Goal: Task Accomplishment & Management: Manage account settings

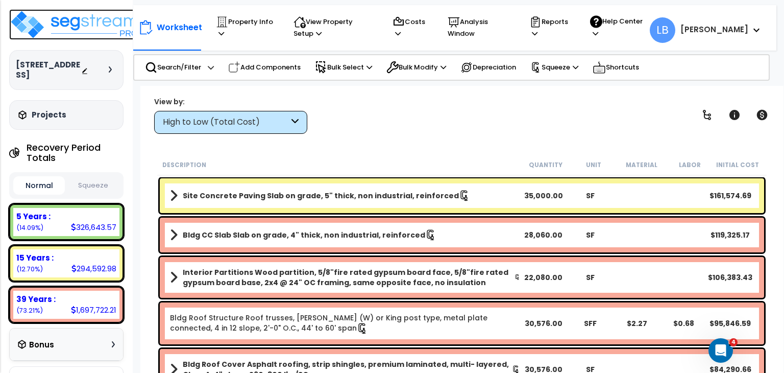
click at [96, 31] on img at bounding box center [75, 24] width 133 height 31
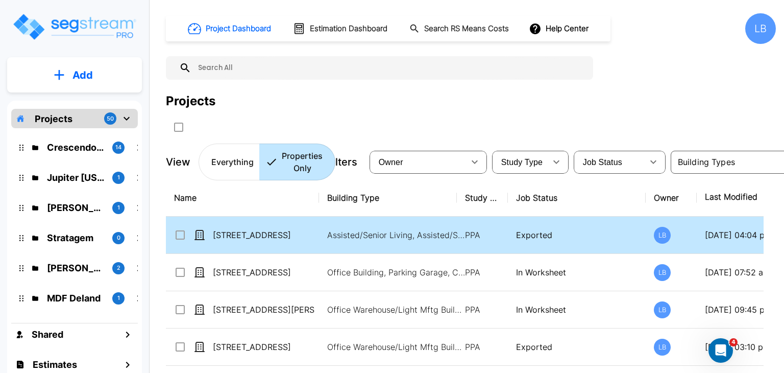
click at [713, 236] on p "09/10/2025 - 04:04 pm" at bounding box center [753, 235] width 96 height 12
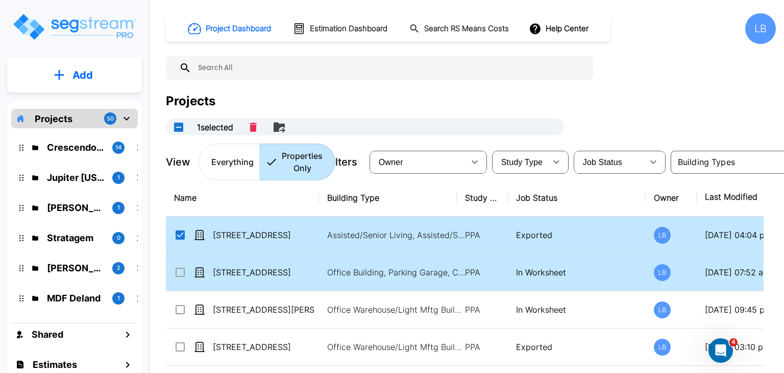
checkbox input "true"
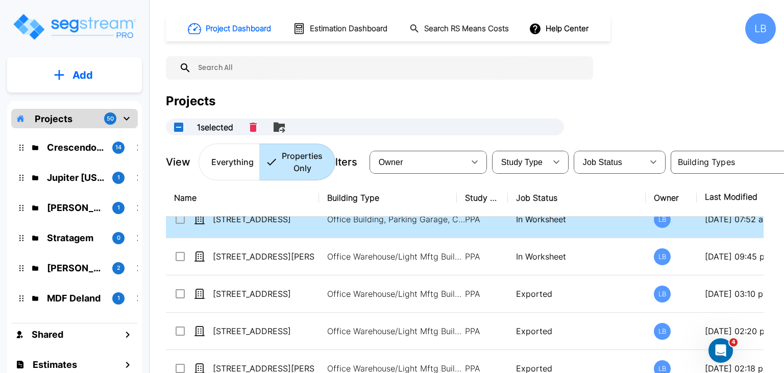
scroll to position [53, 0]
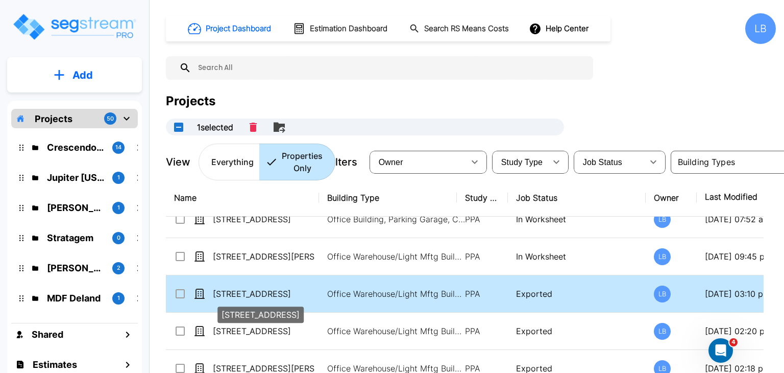
click at [307, 290] on p "[STREET_ADDRESS]" at bounding box center [264, 293] width 102 height 12
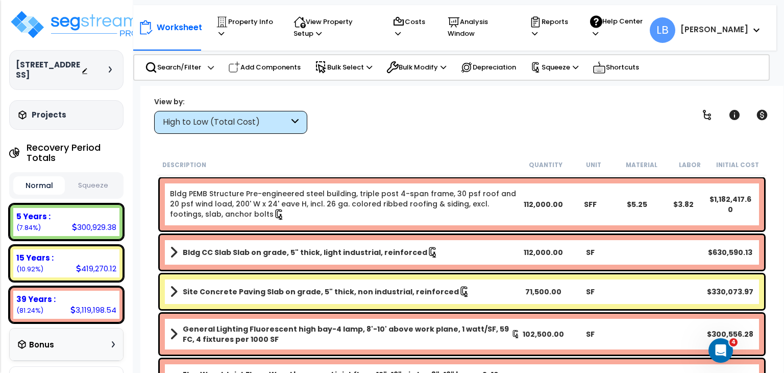
click at [558, 309] on div "Site Concrete Paving Slab on grade, 5" thick, non industrial, reinforced 71,500…" at bounding box center [462, 292] width 610 height 40
click at [257, 21] on p "Property Info" at bounding box center [245, 27] width 58 height 23
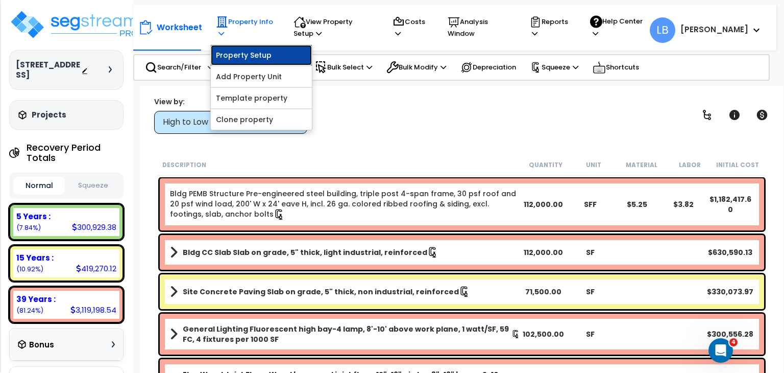
click at [253, 51] on link "Property Setup" at bounding box center [261, 55] width 101 height 20
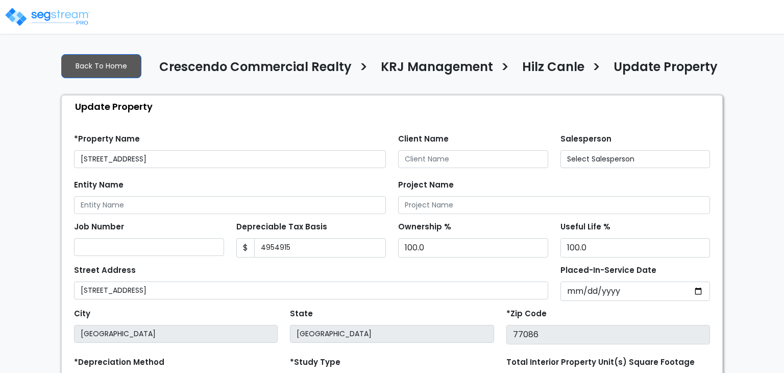
type input "4,954,915"
select select "2020"
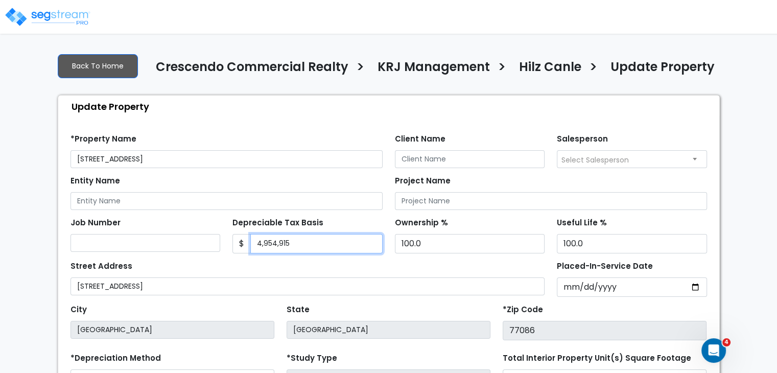
drag, startPoint x: 298, startPoint y: 244, endPoint x: 241, endPoint y: 234, distance: 57.5
click at [241, 234] on div "$ 4,954,915" at bounding box center [307, 243] width 150 height 19
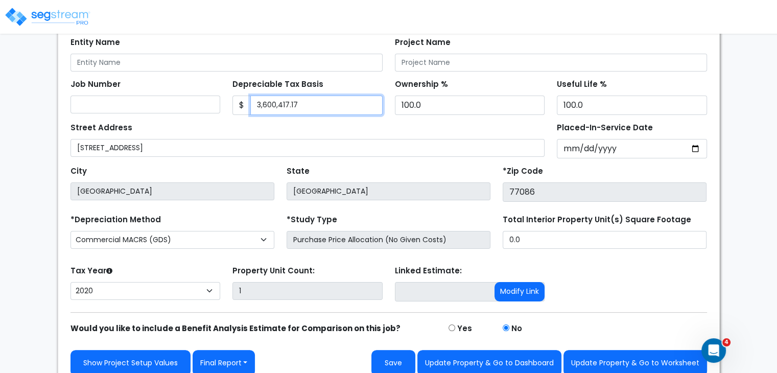
scroll to position [149, 0]
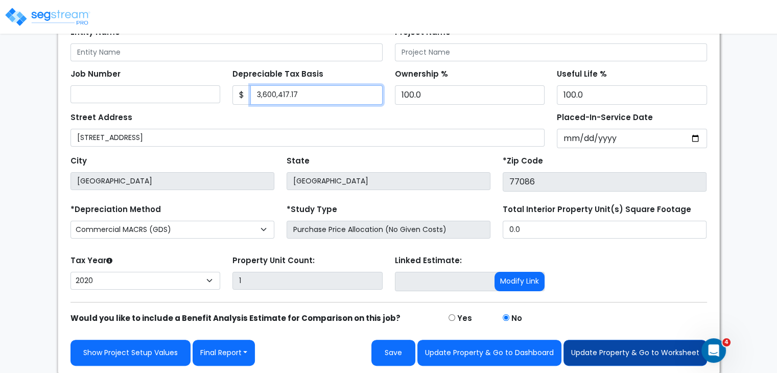
type input "3,600,417.17"
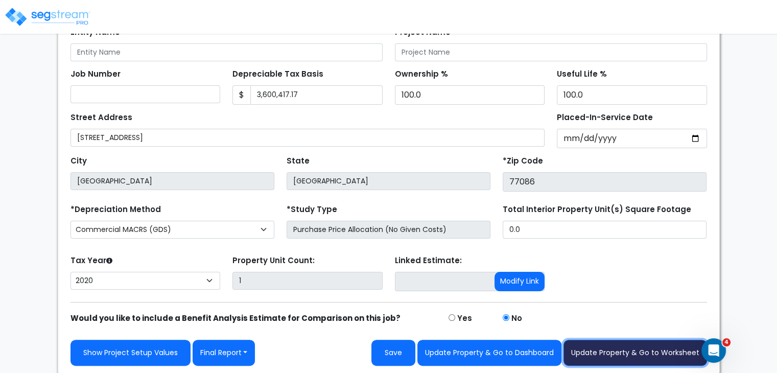
click at [614, 345] on button "Update Property & Go to Worksheet" at bounding box center [634, 353] width 143 height 26
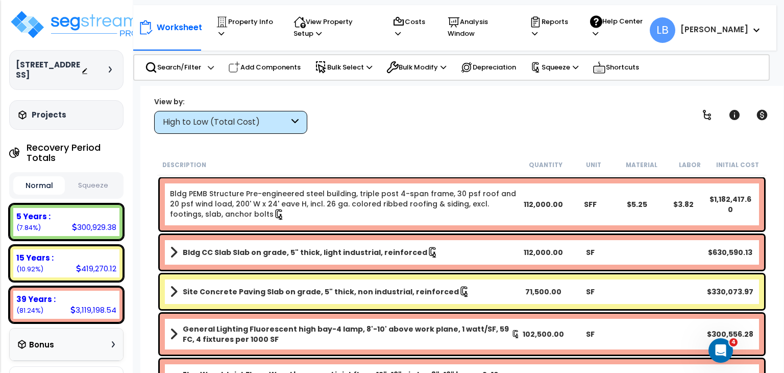
click at [326, 150] on div "Worksheet Property Info Property Setup Add Property Unit Template property Clon…" at bounding box center [461, 272] width 643 height 373
click at [257, 22] on p "Property Info" at bounding box center [245, 27] width 58 height 23
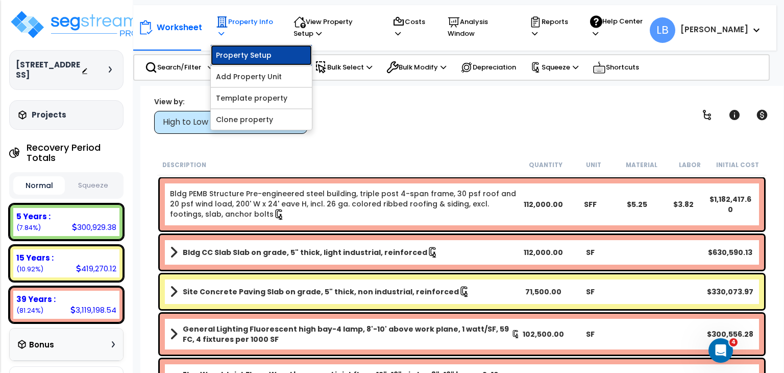
click at [259, 58] on link "Property Setup" at bounding box center [261, 55] width 101 height 20
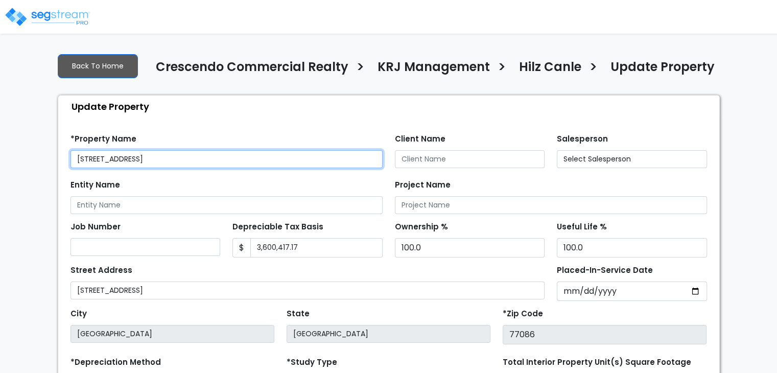
select select "2020"
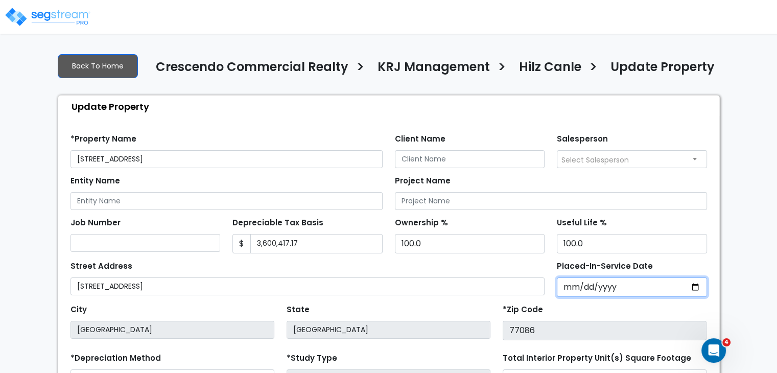
click at [601, 287] on input "2020-03-11" at bounding box center [631, 286] width 150 height 19
type input "0020-03-11"
select select "20"
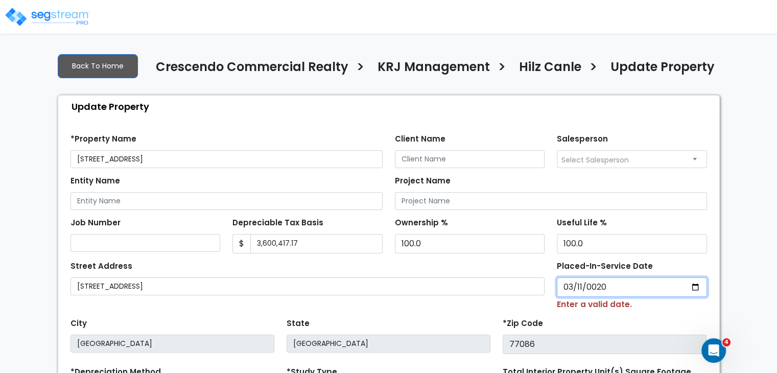
type input "0202-03-11"
select select "202"
type input "2024-03-11"
select select "2024"
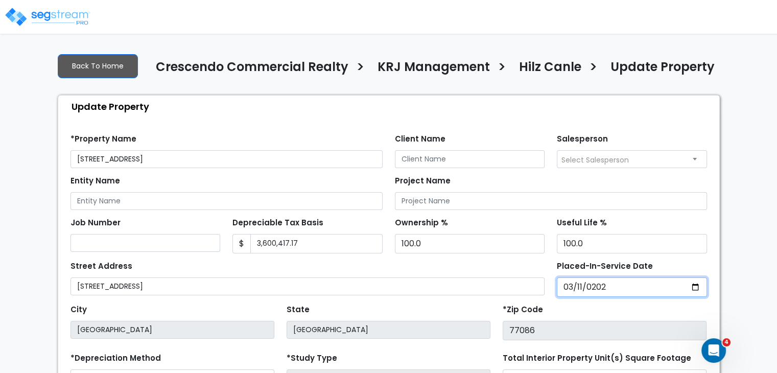
click at [568, 286] on input "2024-03-11" at bounding box center [631, 286] width 150 height 19
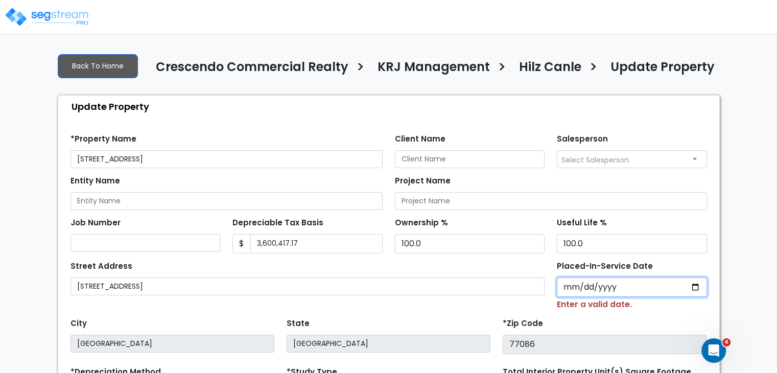
click at [582, 285] on input "Placed-In-Service Date" at bounding box center [631, 286] width 150 height 19
type input "0002-01-18"
select select "2"
type input "0020-01-18"
select select "20"
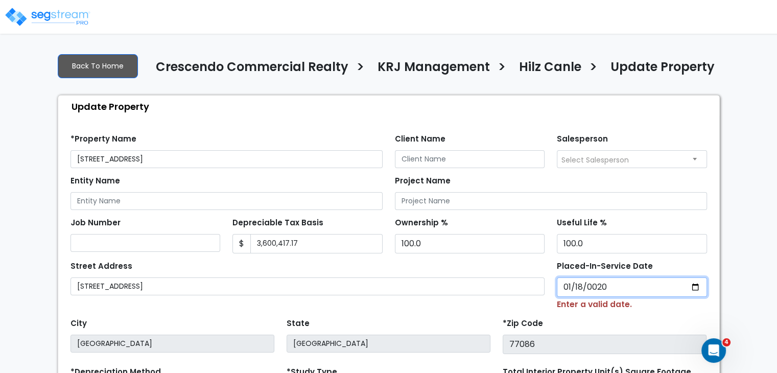
type input "0202-01-18"
select select "202"
type input "20245-01-18"
select select
click at [537, 305] on div "Street Address 16001 State HWY 249" at bounding box center [307, 284] width 487 height 52
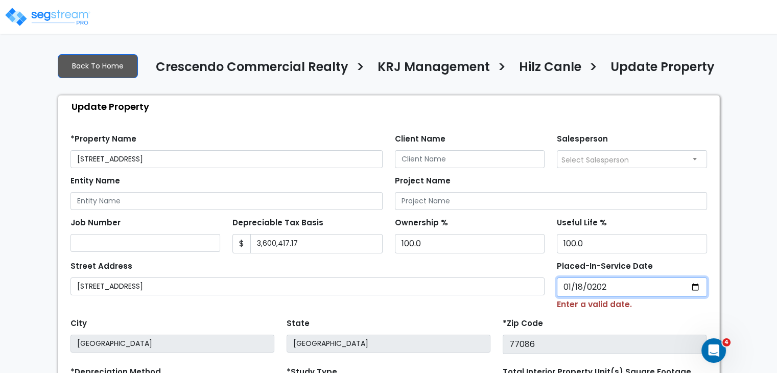
click at [615, 284] on input "20245-01-18" at bounding box center [631, 286] width 150 height 19
click at [609, 284] on input "20245-01-18" at bounding box center [631, 286] width 150 height 19
type input "0002-01-18"
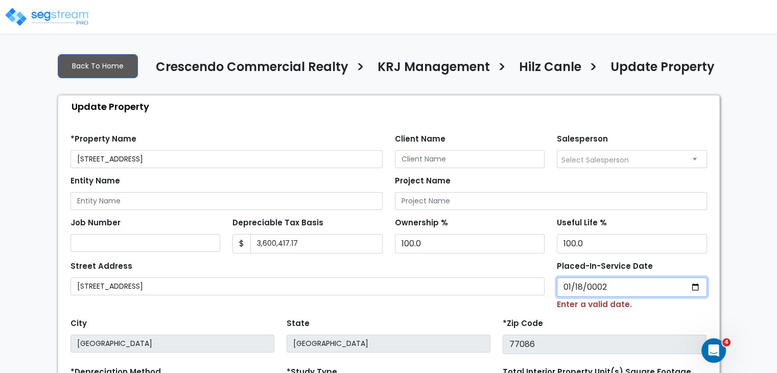
select select "2"
type input "0202-01-18"
select select "202"
type input "2024-01-18"
select select "2024"
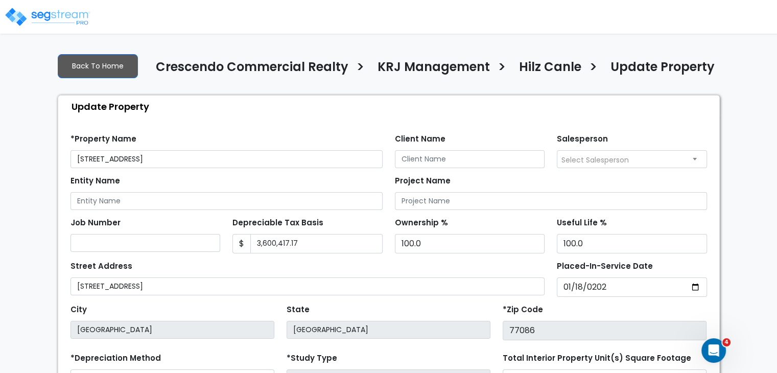
click at [576, 307] on div "*Zip Code 77086" at bounding box center [604, 321] width 204 height 38
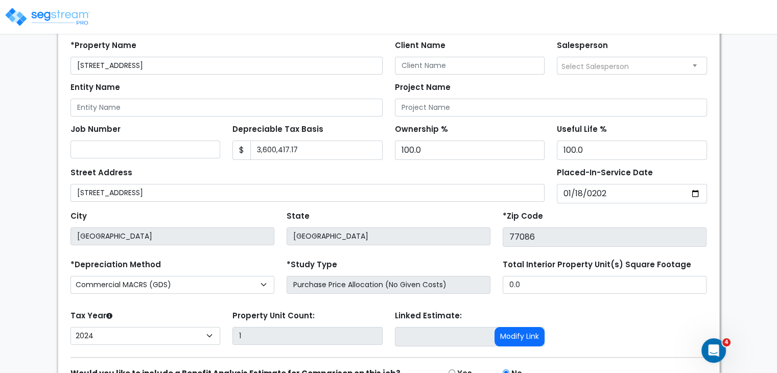
scroll to position [149, 0]
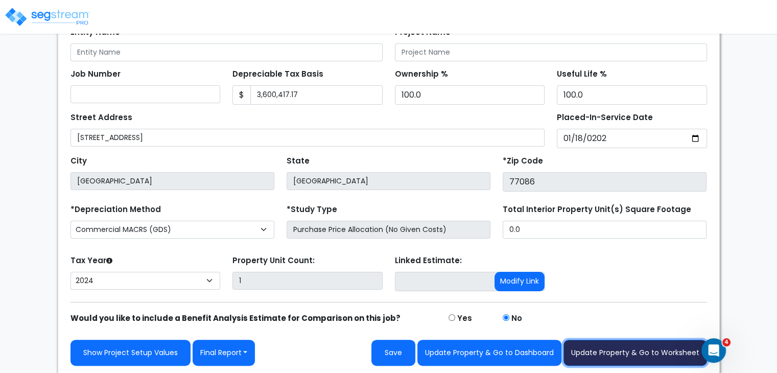
click at [601, 352] on button "Update Property & Go to Worksheet" at bounding box center [634, 353] width 143 height 26
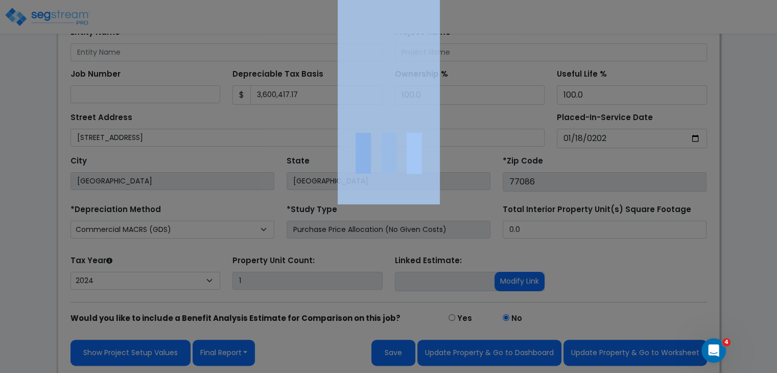
click at [601, 352] on div at bounding box center [388, 186] width 777 height 373
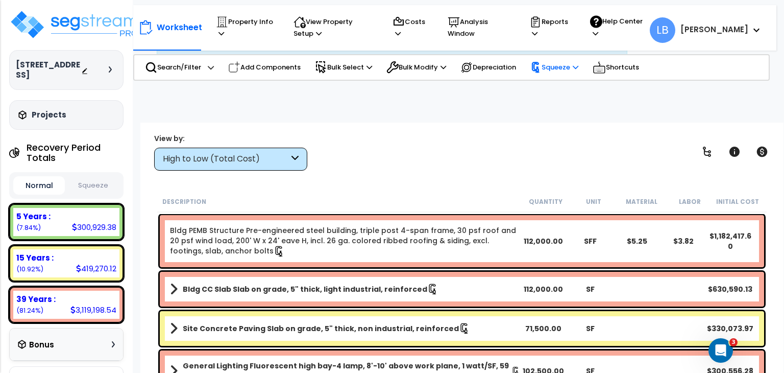
click at [564, 66] on p "Squeeze" at bounding box center [554, 67] width 48 height 11
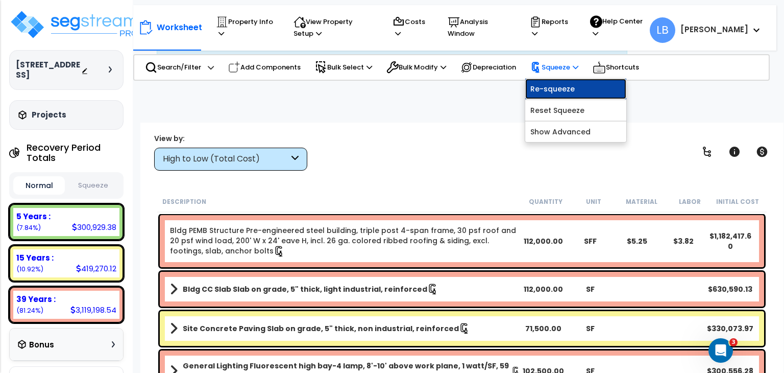
click at [560, 93] on link "Re-squeeze" at bounding box center [575, 89] width 101 height 20
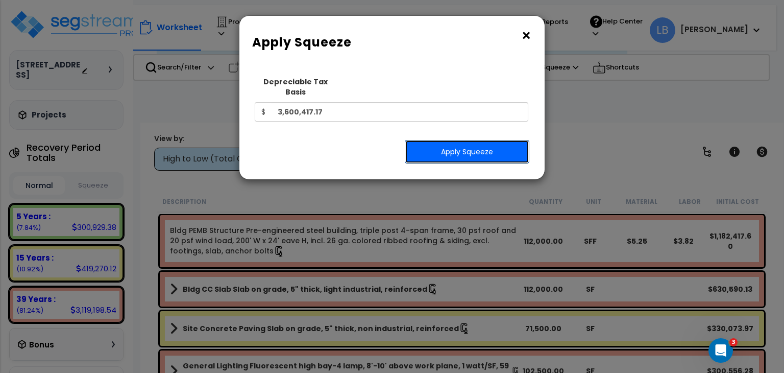
click at [465, 140] on button "Apply Squeeze" at bounding box center [467, 151] width 125 height 23
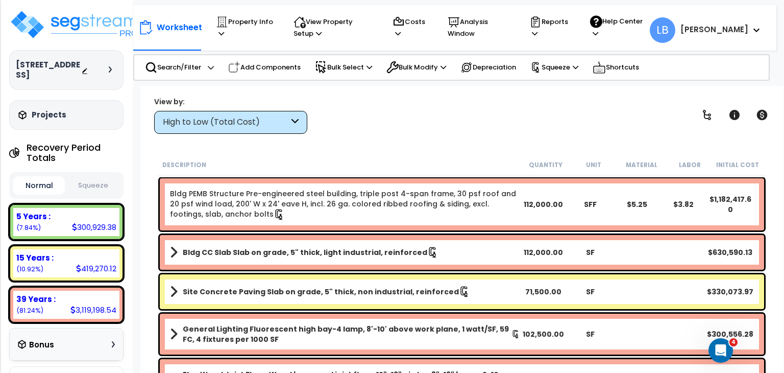
click at [95, 184] on button "Squeeze" at bounding box center [93, 186] width 52 height 18
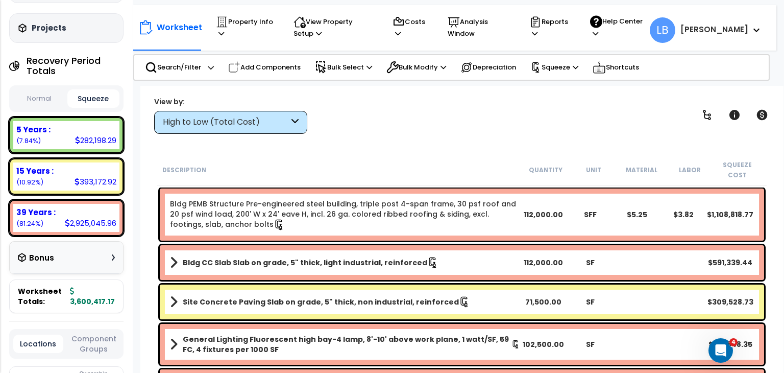
scroll to position [91, 0]
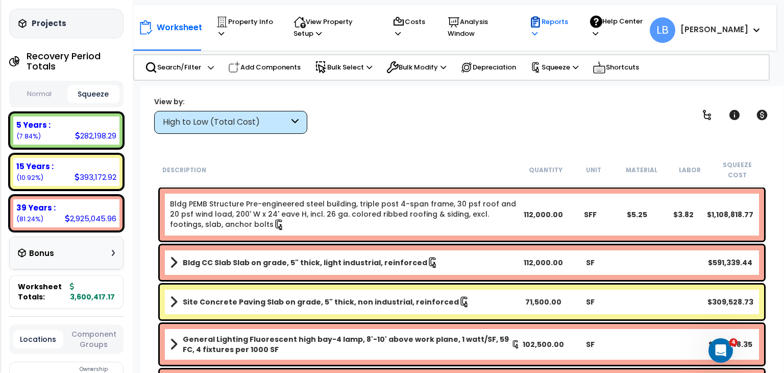
click at [571, 18] on p "Reports" at bounding box center [549, 27] width 41 height 23
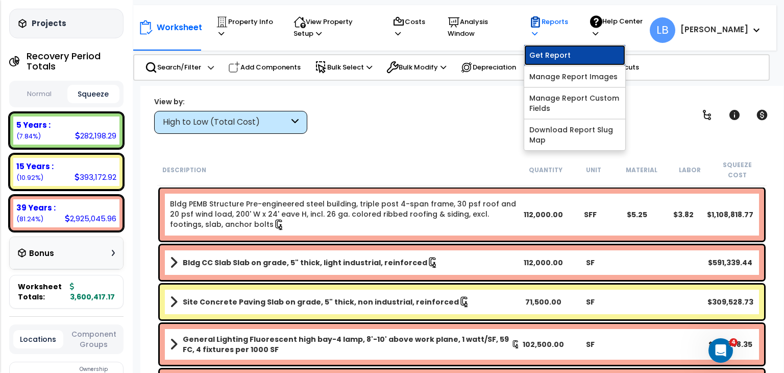
click at [583, 54] on link "Get Report" at bounding box center [574, 55] width 101 height 20
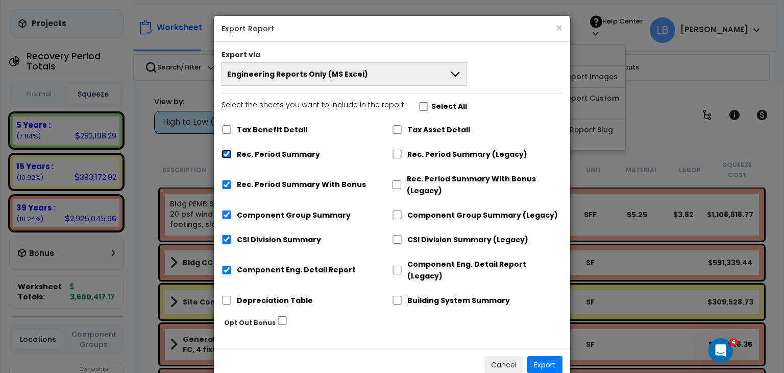
click at [224, 154] on input "Rec. Period Summary" at bounding box center [227, 154] width 10 height 9
checkbox input "false"
click at [225, 183] on input "Rec. Period Summary With Bonus" at bounding box center [227, 184] width 10 height 9
checkbox input "false"
click at [227, 212] on input "Component Group Summary" at bounding box center [227, 214] width 10 height 9
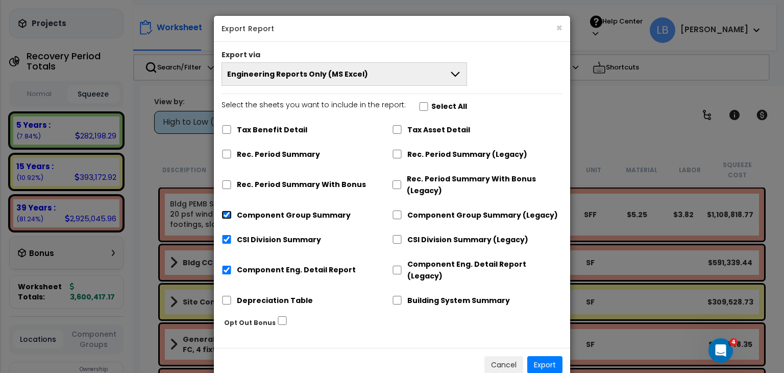
checkbox input "false"
click at [226, 235] on input "CSI Division Summary" at bounding box center [227, 239] width 10 height 9
checkbox input "false"
click at [227, 265] on input "Component Eng. Detail Report" at bounding box center [227, 269] width 10 height 9
checkbox input "false"
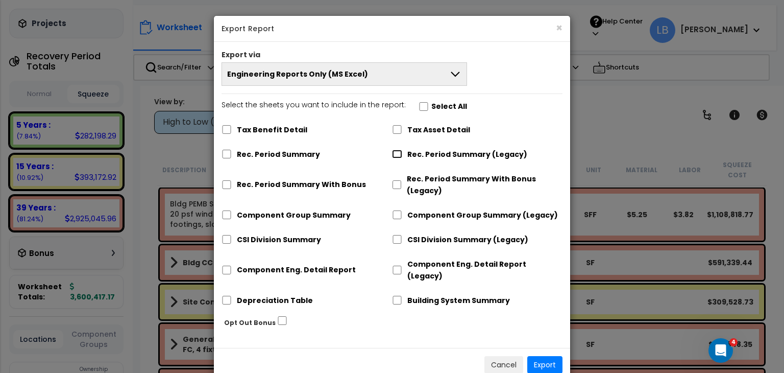
click at [397, 153] on input "Rec. Period Summary (Legacy)" at bounding box center [397, 154] width 10 height 9
checkbox input "true"
click at [398, 215] on input "Component Group Summary (Legacy)" at bounding box center [397, 214] width 10 height 9
checkbox input "true"
click at [398, 241] on input "CSI Division Summary (Legacy)" at bounding box center [397, 239] width 10 height 9
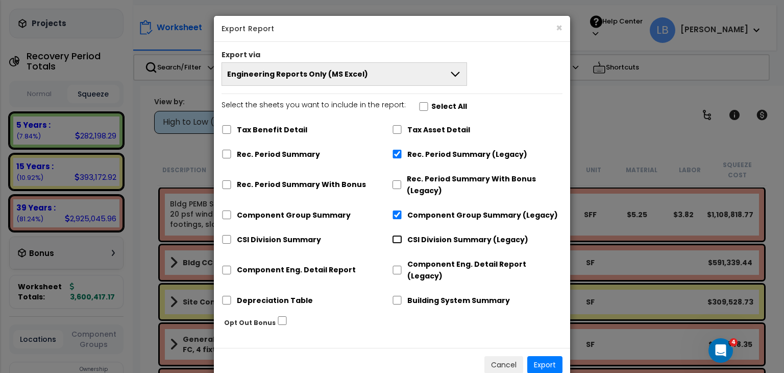
checkbox input "true"
click at [399, 265] on input "Component Eng. Detail Report (Legacy)" at bounding box center [397, 269] width 10 height 9
checkbox input "true"
click at [542, 356] on button "Export" at bounding box center [544, 364] width 35 height 17
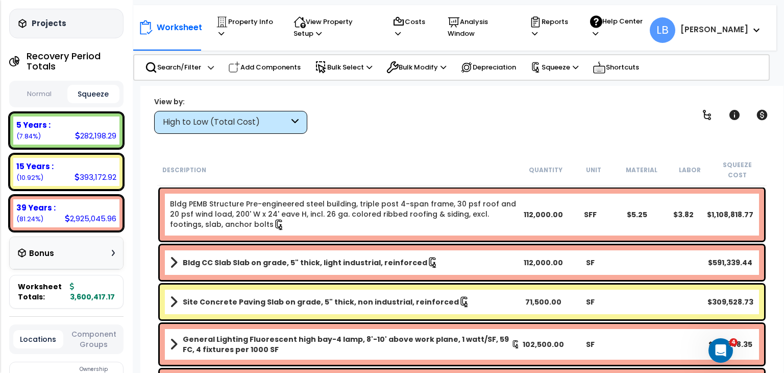
scroll to position [0, 0]
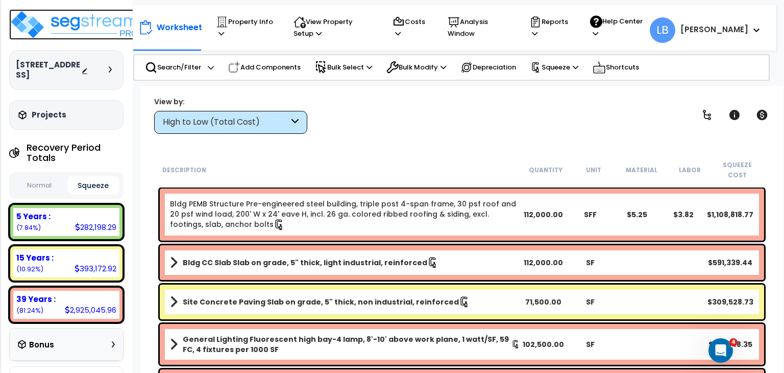
click at [56, 22] on img at bounding box center [75, 24] width 133 height 31
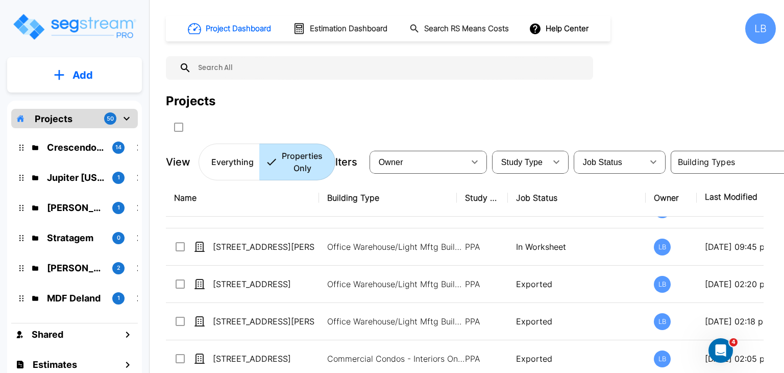
scroll to position [100, 0]
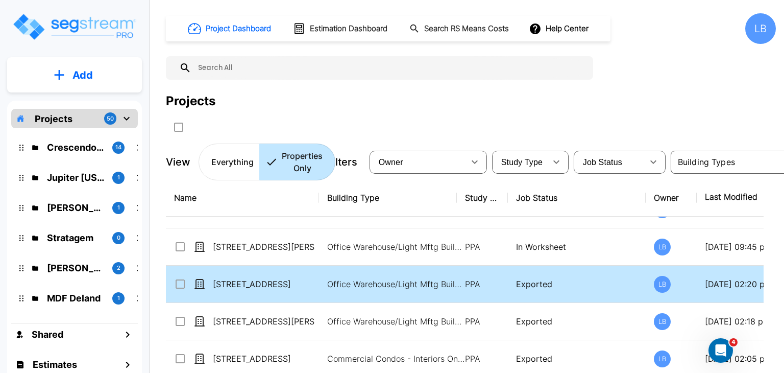
click at [319, 280] on div "[STREET_ADDRESS]" at bounding box center [250, 284] width 153 height 12
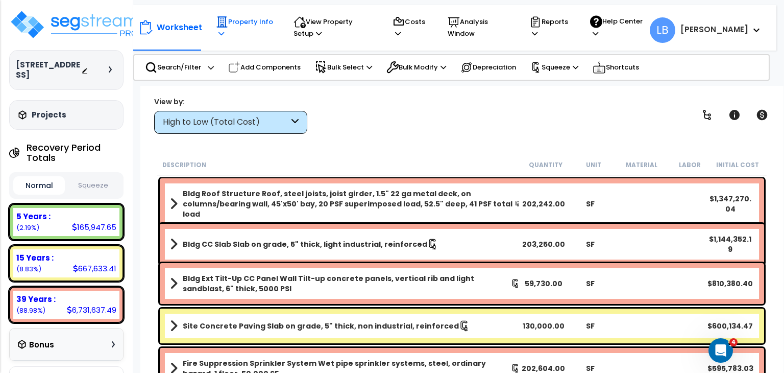
click at [255, 21] on p "Property Info" at bounding box center [245, 27] width 58 height 23
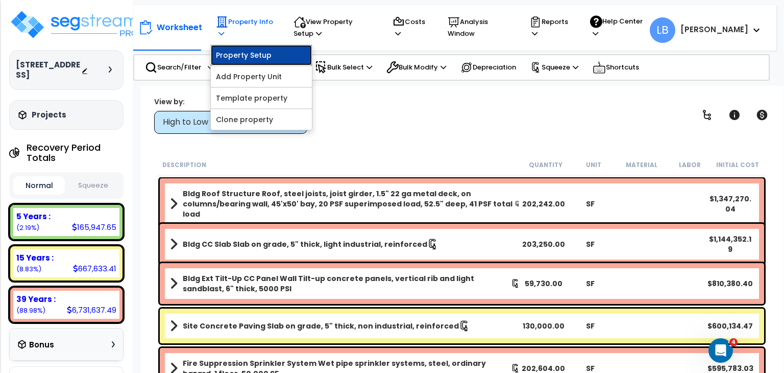
click at [254, 52] on link "Property Setup" at bounding box center [261, 55] width 101 height 20
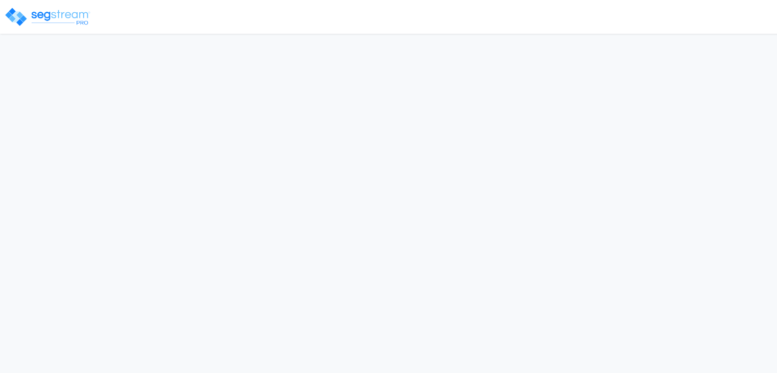
select select "2022"
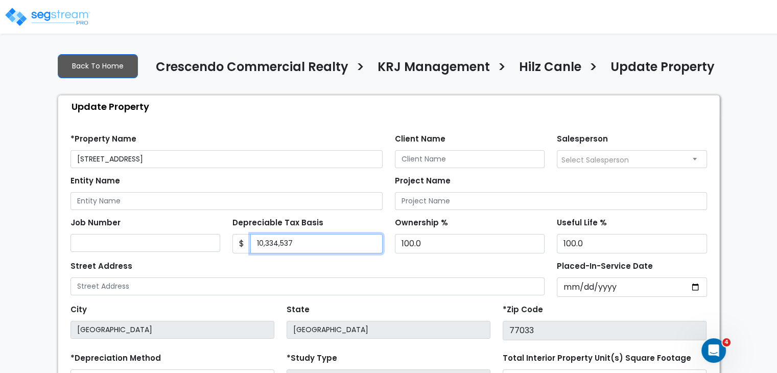
drag, startPoint x: 302, startPoint y: 244, endPoint x: 215, endPoint y: 237, distance: 87.0
click at [215, 237] on div "Job Number Depreciable Tax Basis $ 10,334,537 Ownership %" at bounding box center [388, 231] width 648 height 43
type input "8,109,224.02"
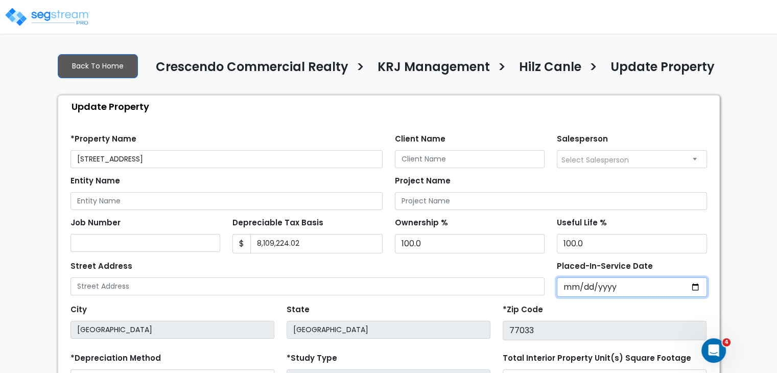
click at [562, 288] on input "2022-11-30" at bounding box center [631, 286] width 150 height 19
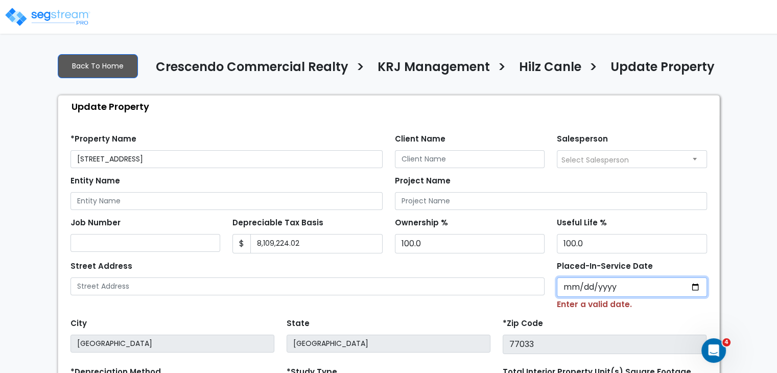
type input "0002-11-08"
select select "2"
type input "0020-11-08"
select select "20"
type input "0202-11-08"
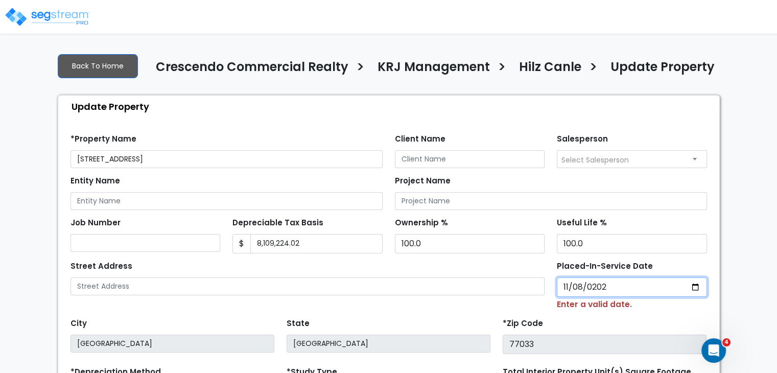
select select "202"
type input "2024-11-08"
select select "2024"
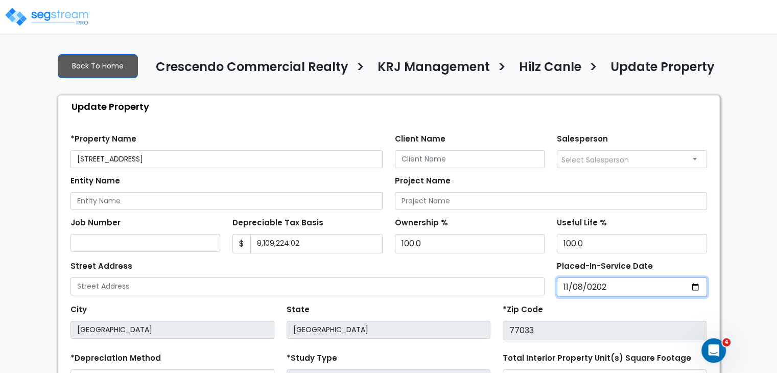
click at [564, 286] on input "2024-11-08" at bounding box center [631, 286] width 150 height 19
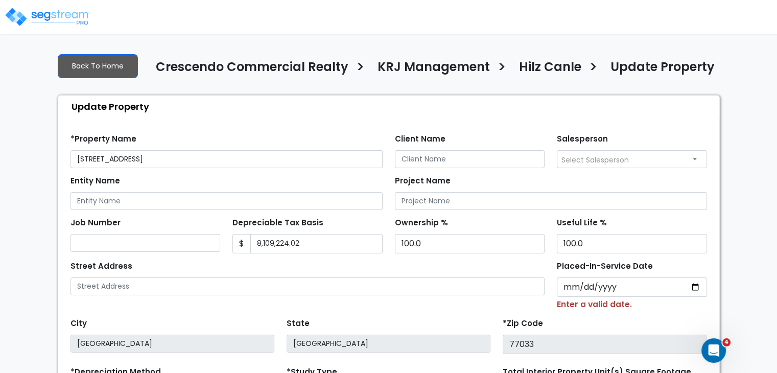
click at [536, 305] on div "Street Address" at bounding box center [307, 284] width 487 height 52
click at [580, 288] on input "Placed-In-Service Date" at bounding box center [631, 286] width 150 height 19
type input "0002-01-18"
select select "2"
type input "0020-01-18"
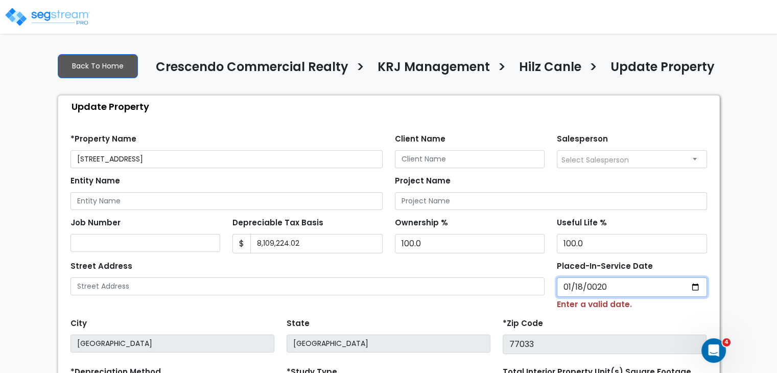
select select "20"
type input "0202-01-18"
select select "202"
type input "2024-01-18"
select select "2024"
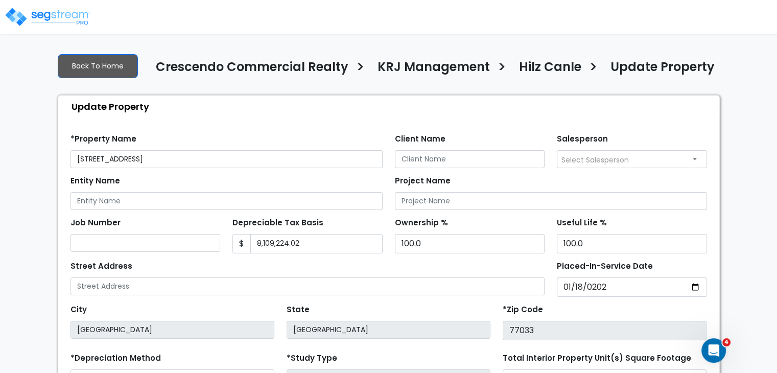
click at [586, 307] on div "*Zip Code 77033" at bounding box center [604, 321] width 204 height 38
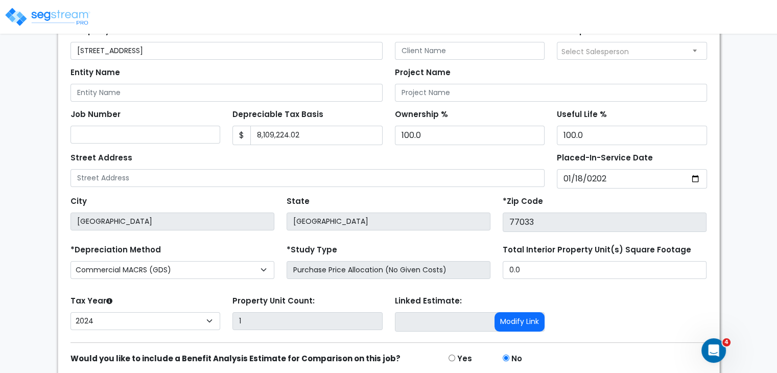
scroll to position [149, 0]
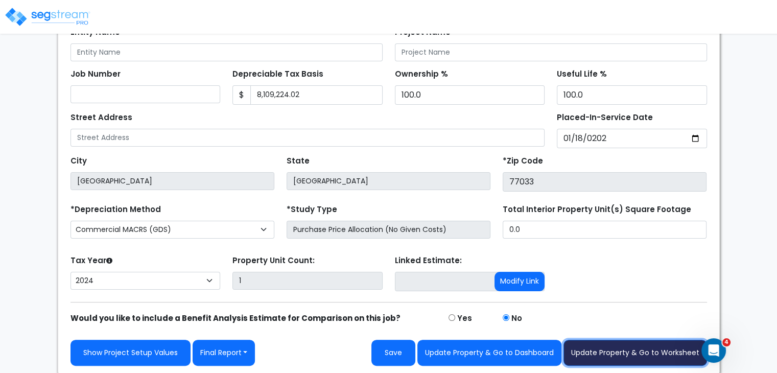
click at [613, 351] on button "Update Property & Go to Worksheet" at bounding box center [634, 353] width 143 height 26
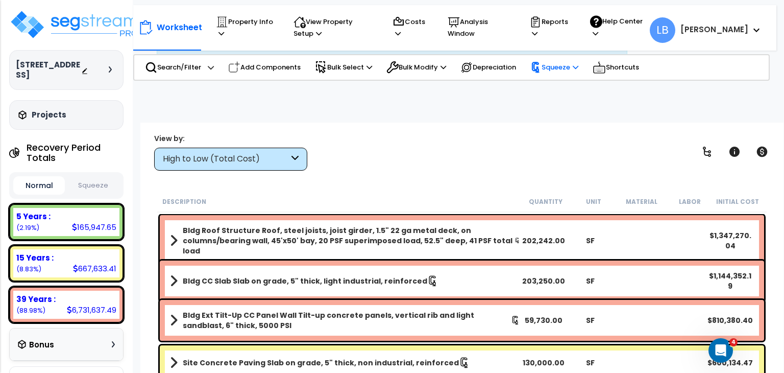
click at [555, 68] on p "Squeeze" at bounding box center [554, 67] width 48 height 11
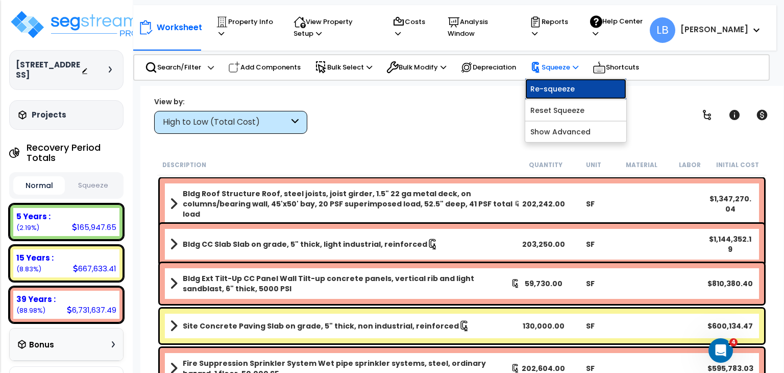
click at [560, 88] on link "Re-squeeze" at bounding box center [575, 89] width 101 height 20
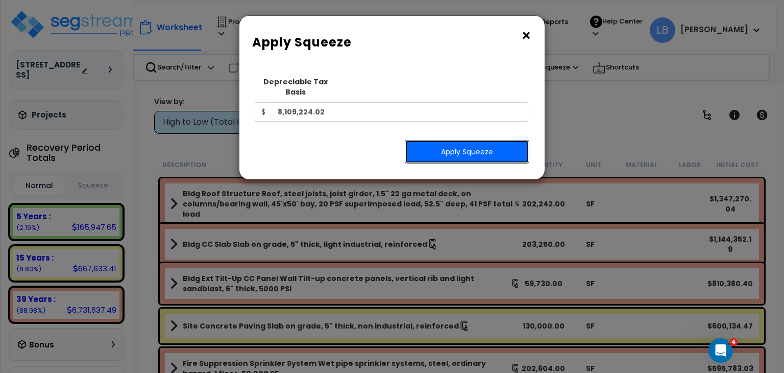
click at [458, 140] on button "Apply Squeeze" at bounding box center [467, 151] width 125 height 23
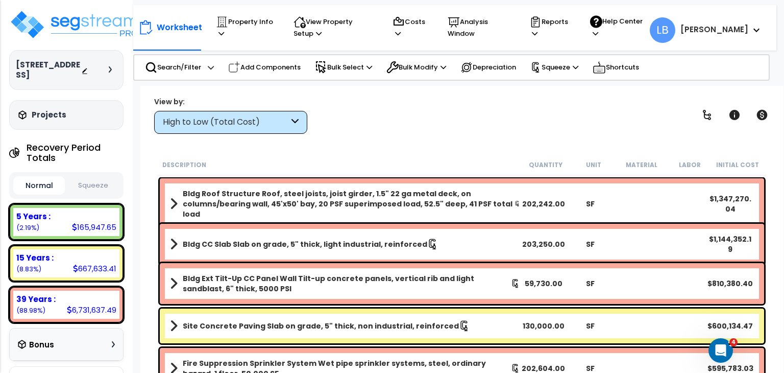
click at [89, 177] on button "Squeeze" at bounding box center [93, 186] width 52 height 18
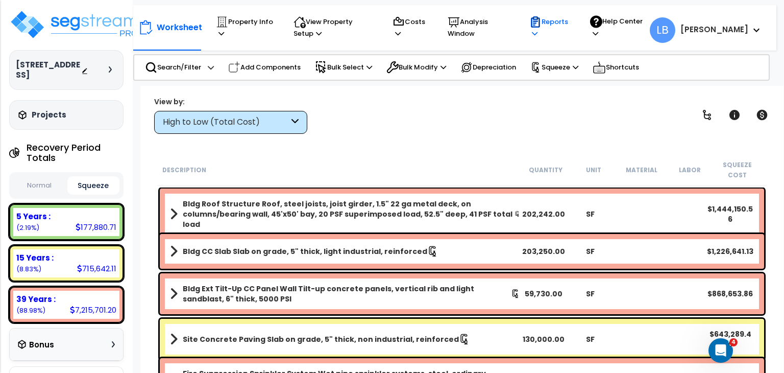
click at [571, 27] on p "Reports" at bounding box center [549, 27] width 41 height 23
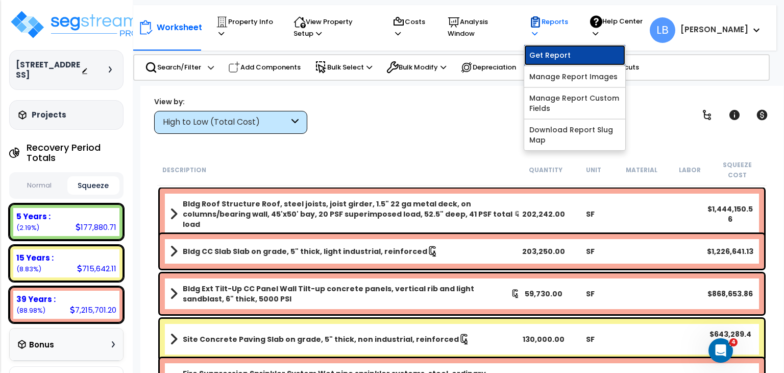
click at [587, 52] on link "Get Report" at bounding box center [574, 55] width 101 height 20
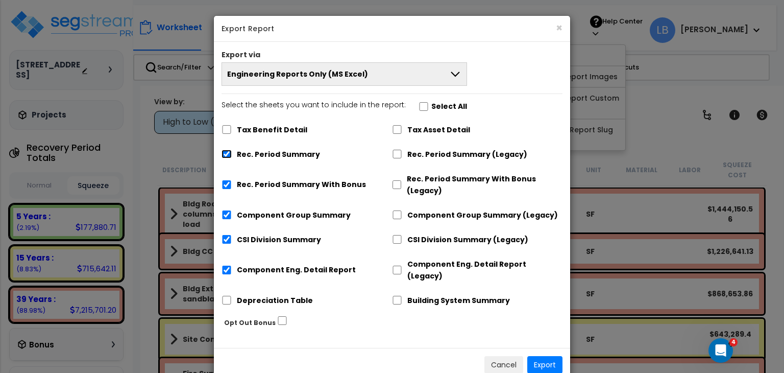
click at [226, 152] on input "Rec. Period Summary" at bounding box center [227, 154] width 10 height 9
checkbox input "false"
click at [226, 184] on input "Rec. Period Summary With Bonus" at bounding box center [227, 184] width 10 height 9
checkbox input "false"
click at [226, 213] on input "Component Group Summary" at bounding box center [227, 214] width 10 height 9
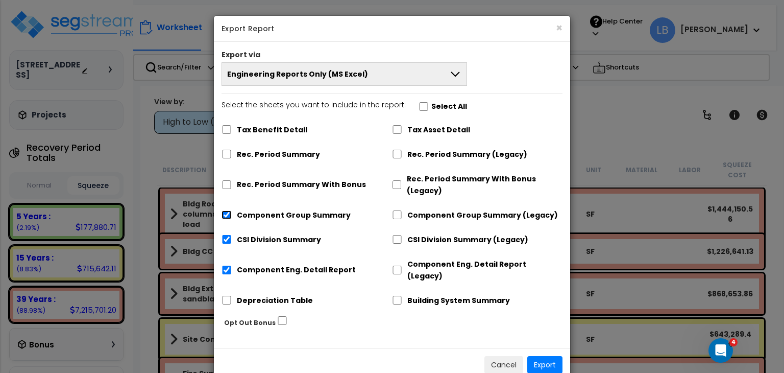
checkbox input "false"
click at [228, 241] on input "CSI Division Summary" at bounding box center [227, 239] width 10 height 9
checkbox input "false"
click at [227, 265] on input "Component Eng. Detail Report" at bounding box center [227, 269] width 10 height 9
checkbox input "false"
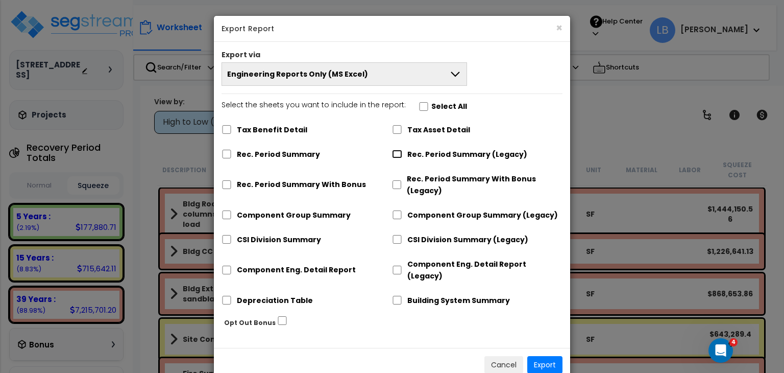
click at [398, 155] on input "Rec. Period Summary (Legacy)" at bounding box center [397, 154] width 10 height 9
checkbox input "true"
click at [400, 215] on input "Component Group Summary (Legacy)" at bounding box center [397, 214] width 10 height 9
checkbox input "true"
click at [400, 240] on input "CSI Division Summary (Legacy)" at bounding box center [397, 239] width 10 height 9
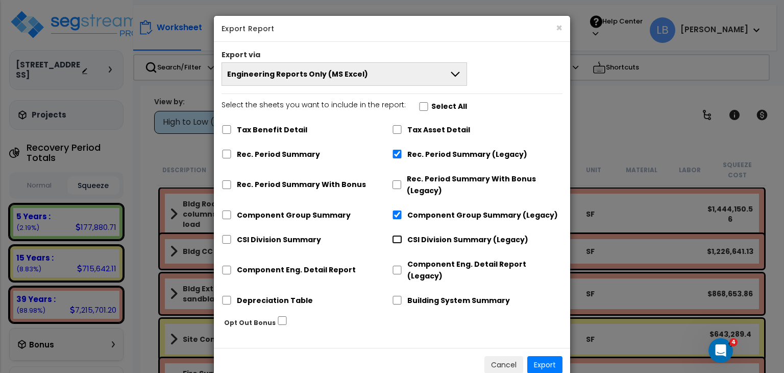
checkbox input "true"
click at [398, 265] on input "Component Eng. Detail Report (Legacy)" at bounding box center [397, 269] width 10 height 9
checkbox input "true"
click at [545, 356] on button "Export" at bounding box center [544, 364] width 35 height 17
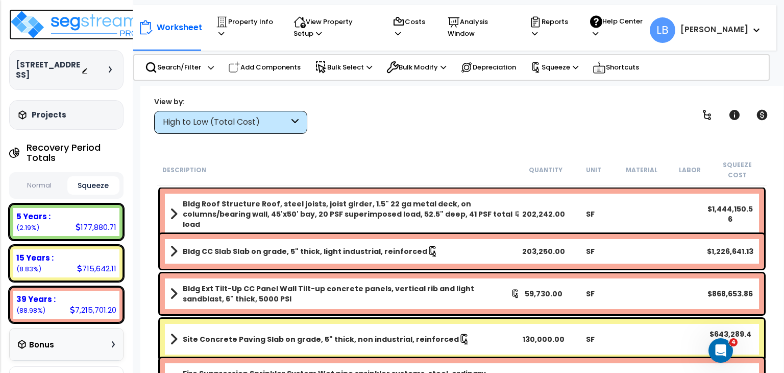
click at [86, 21] on img at bounding box center [75, 24] width 133 height 31
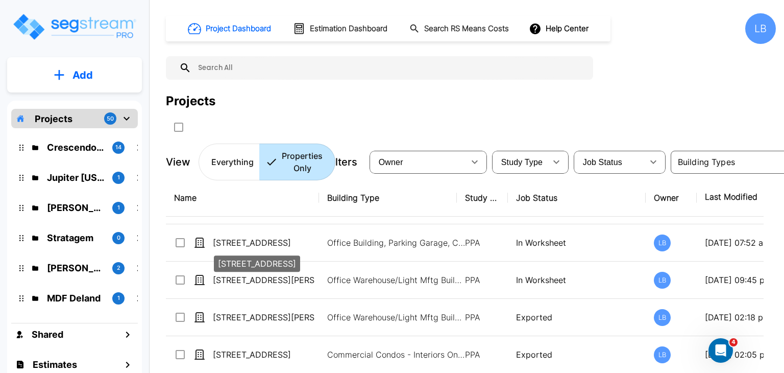
scroll to position [135, 0]
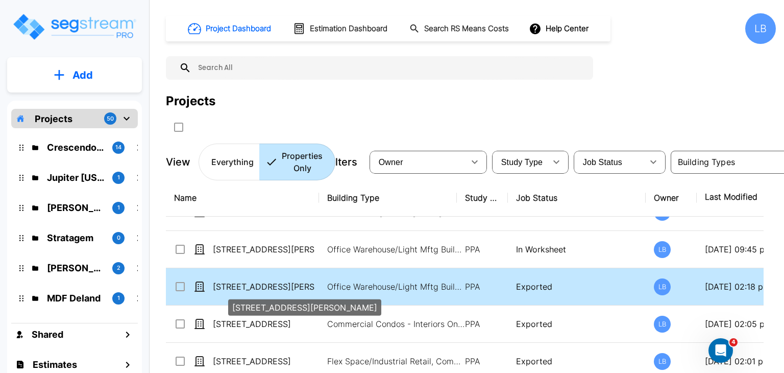
click at [261, 285] on p "[STREET_ADDRESS][PERSON_NAME]" at bounding box center [264, 286] width 102 height 12
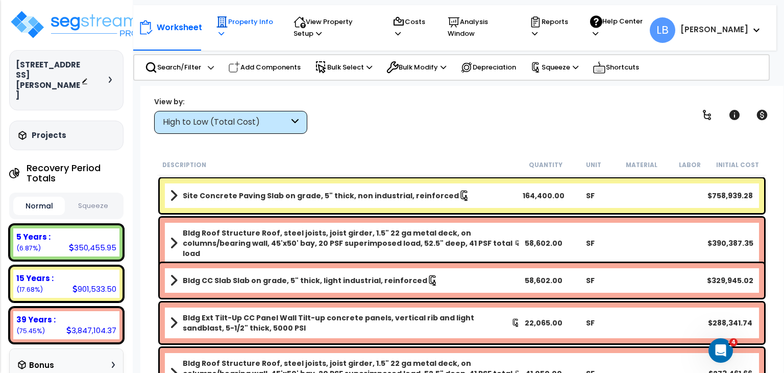
click at [247, 23] on p "Property Info" at bounding box center [245, 27] width 58 height 23
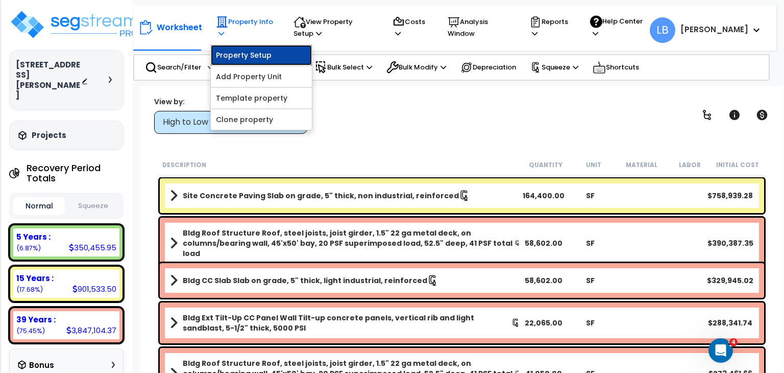
click at [257, 51] on link "Property Setup" at bounding box center [261, 55] width 101 height 20
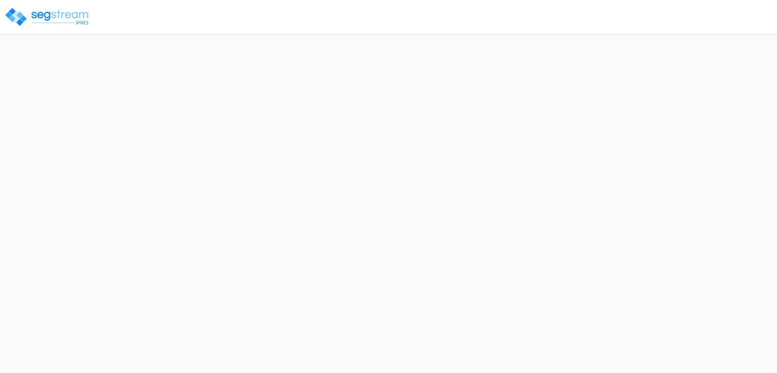
select select "2020"
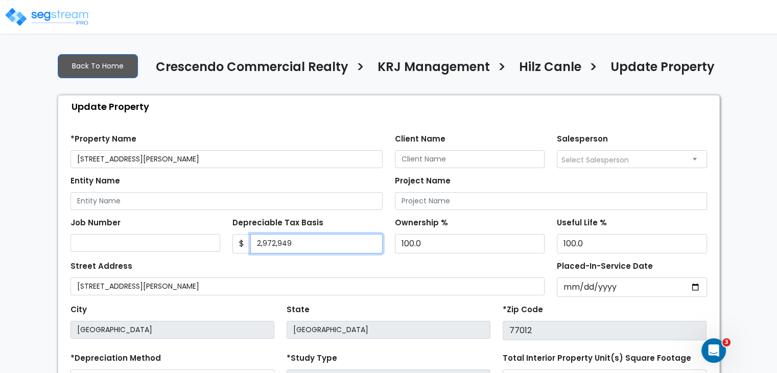
click at [292, 243] on input "2,972,949" at bounding box center [316, 243] width 132 height 19
drag, startPoint x: 292, startPoint y: 243, endPoint x: 223, endPoint y: 240, distance: 69.5
click at [223, 240] on div "Job Number Depreciable Tax Basis $ 2,972,949 Ownership %" at bounding box center [388, 231] width 648 height 43
paste input "text"
click at [274, 243] on input "Depreciable Tax Basis" at bounding box center [316, 243] width 132 height 19
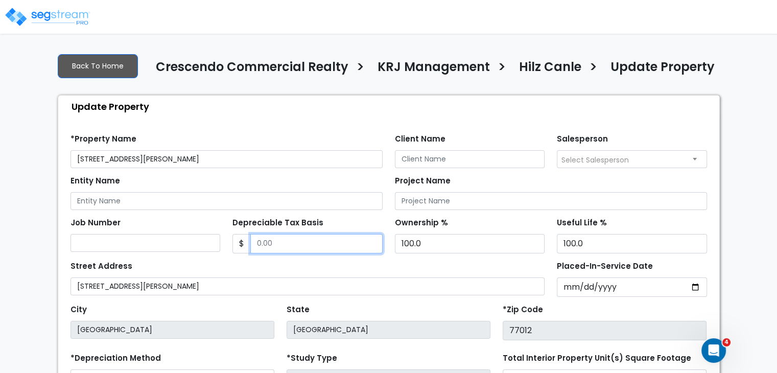
drag, startPoint x: 274, startPoint y: 243, endPoint x: 257, endPoint y: 244, distance: 16.3
click at [257, 244] on input "Depreciable Tax Basis" at bounding box center [316, 243] width 132 height 19
type input "2,424,039.26"
click at [370, 267] on div "Street Address [STREET_ADDRESS][PERSON_NAME]" at bounding box center [307, 276] width 474 height 37
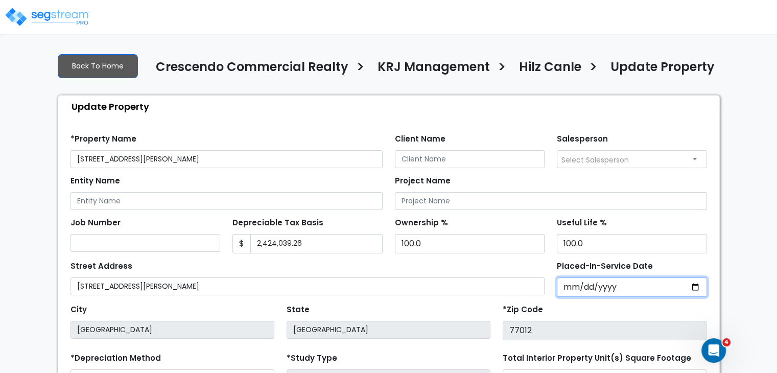
click at [566, 287] on input "[DATE]" at bounding box center [631, 286] width 150 height 19
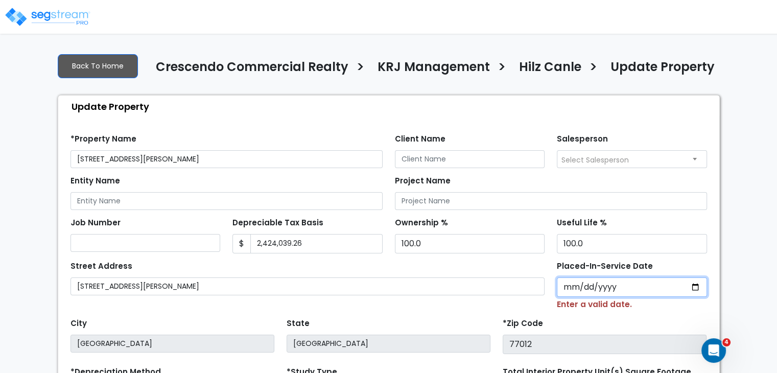
click at [577, 286] on input "Placed-In-Service Date" at bounding box center [631, 286] width 150 height 19
click at [564, 285] on input "Placed-In-Service Date" at bounding box center [631, 286] width 150 height 19
type input "0002-01-18"
select select "2"
type input "0020-01-18"
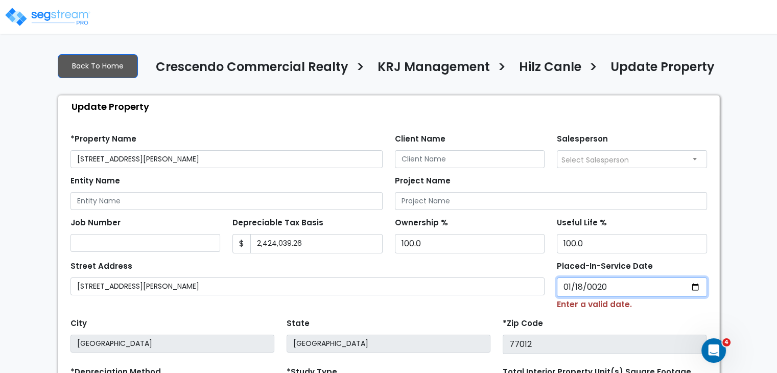
select select "20"
type input "0202-01-18"
select select "202"
type input "[DATE]"
select select "2024"
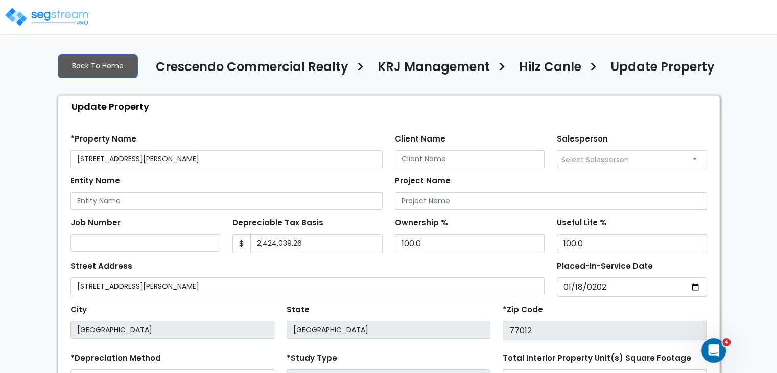
click at [485, 300] on div "City [GEOGRAPHIC_DATA] State [GEOGRAPHIC_DATA] *Zip Code 77012" at bounding box center [388, 318] width 648 height 43
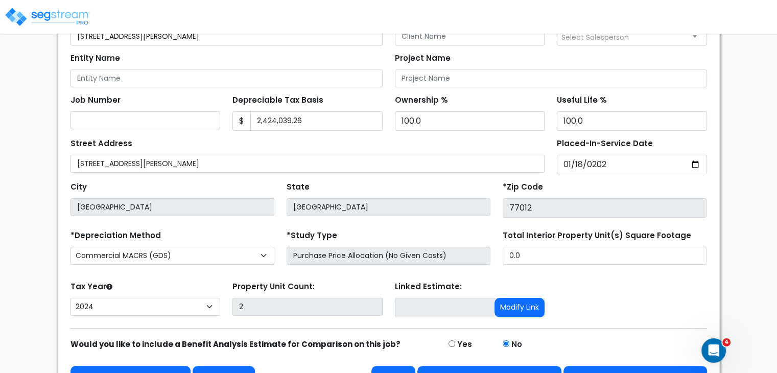
scroll to position [149, 0]
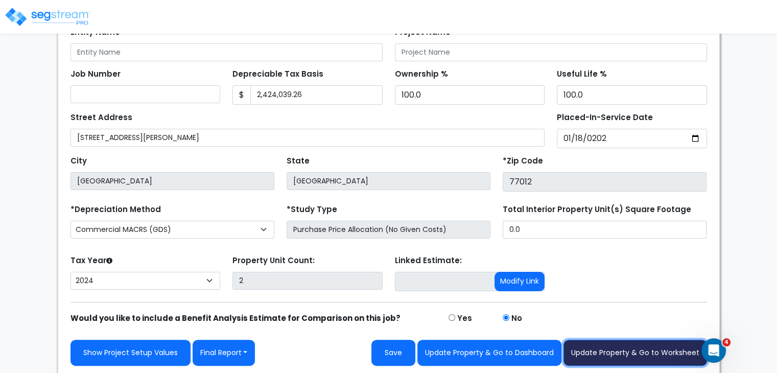
click at [610, 354] on button "Update Property & Go to Worksheet" at bounding box center [634, 353] width 143 height 26
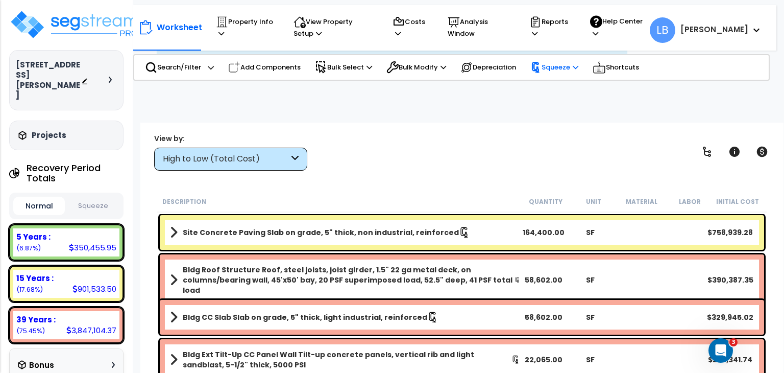
click at [560, 64] on p "Squeeze" at bounding box center [554, 67] width 48 height 11
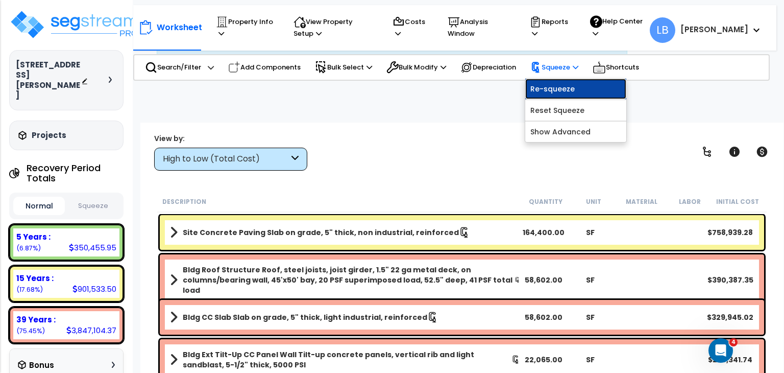
click at [569, 88] on link "Re-squeeze" at bounding box center [575, 89] width 101 height 20
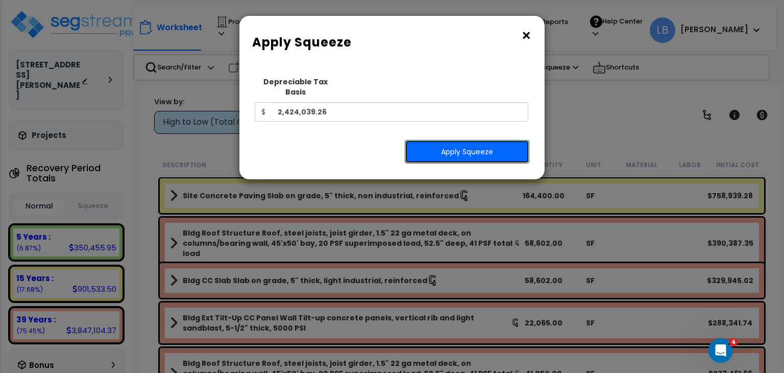
click at [455, 140] on button "Apply Squeeze" at bounding box center [467, 151] width 125 height 23
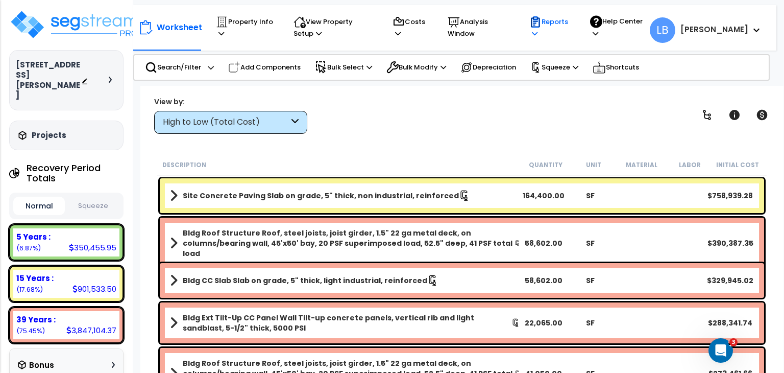
click at [571, 19] on p "Reports" at bounding box center [549, 27] width 41 height 23
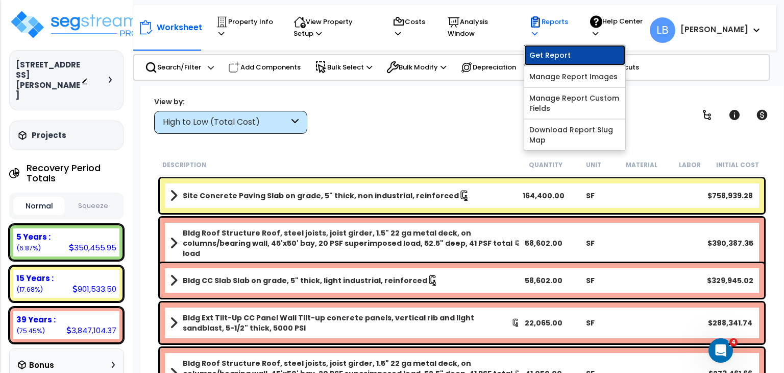
click at [588, 50] on link "Get Report" at bounding box center [574, 55] width 101 height 20
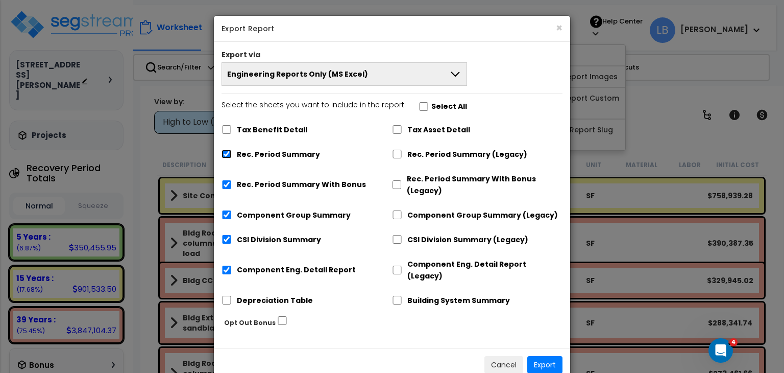
click at [227, 154] on input "Rec. Period Summary" at bounding box center [227, 154] width 10 height 9
checkbox input "false"
click at [227, 183] on input "Rec. Period Summary With Bonus" at bounding box center [227, 184] width 10 height 9
checkbox input "false"
click at [227, 209] on div "Component Group Summary" at bounding box center [307, 213] width 171 height 19
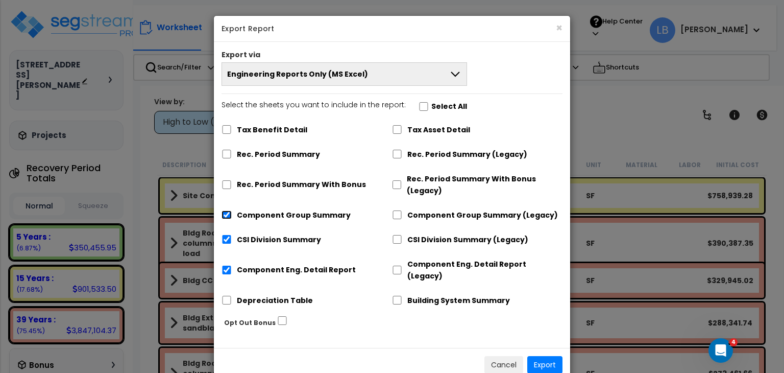
click at [227, 213] on input "Component Group Summary" at bounding box center [227, 214] width 10 height 9
checkbox input "false"
click at [227, 239] on input "CSI Division Summary" at bounding box center [227, 239] width 10 height 9
checkbox input "false"
click at [227, 265] on input "Component Eng. Detail Report" at bounding box center [227, 269] width 10 height 9
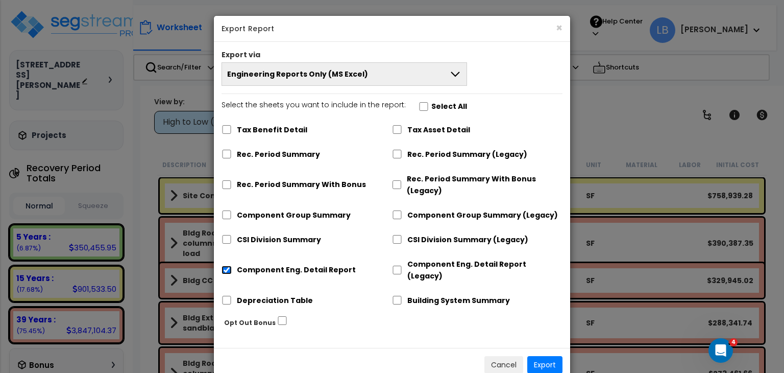
checkbox input "false"
click at [397, 154] on input "Rec. Period Summary (Legacy)" at bounding box center [397, 154] width 10 height 9
checkbox input "true"
click at [397, 212] on input "Component Group Summary (Legacy)" at bounding box center [397, 214] width 10 height 9
checkbox input "true"
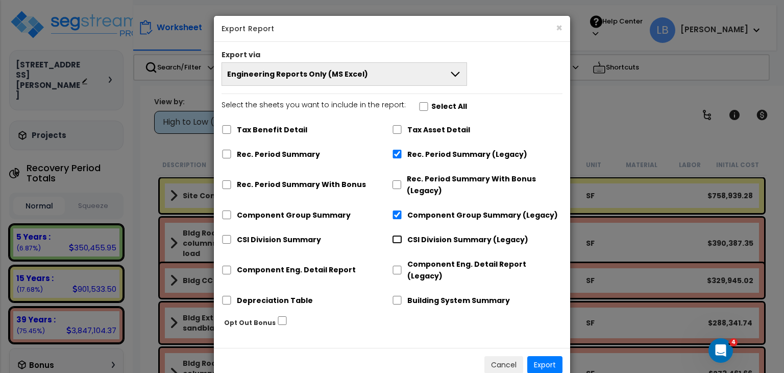
click at [399, 237] on input "CSI Division Summary (Legacy)" at bounding box center [397, 239] width 10 height 9
checkbox input "true"
click at [399, 265] on input "Component Eng. Detail Report (Legacy)" at bounding box center [397, 269] width 10 height 9
checkbox input "true"
click at [543, 356] on button "Export" at bounding box center [544, 364] width 35 height 17
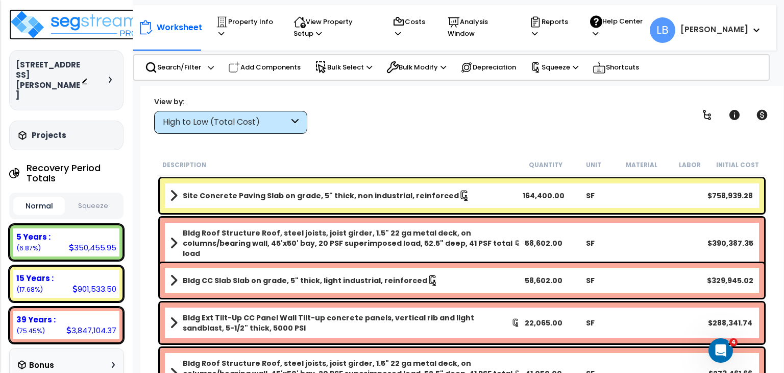
click at [67, 23] on img at bounding box center [75, 24] width 133 height 31
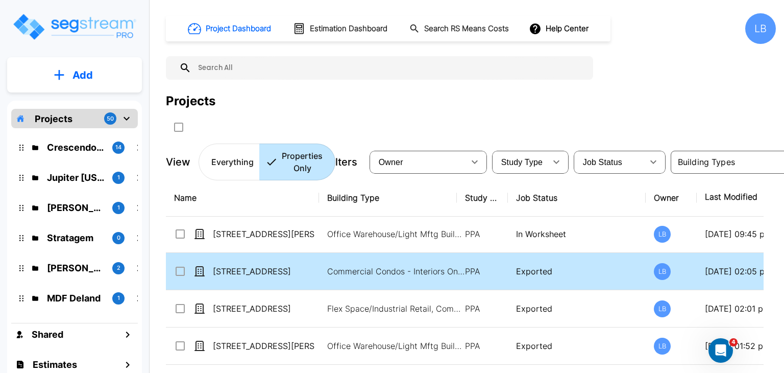
scroll to position [198, 0]
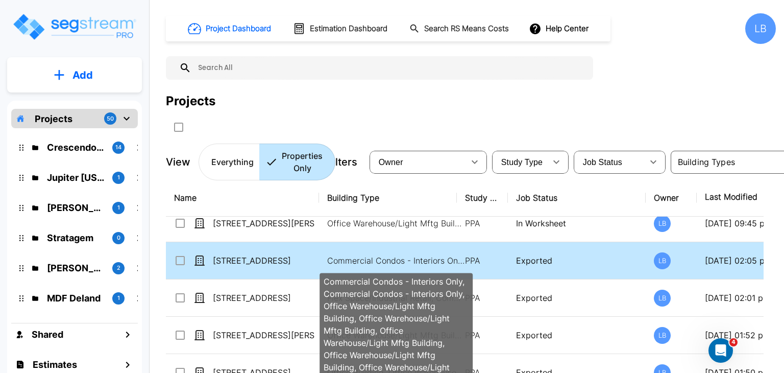
click at [356, 256] on p "Commercial Condos - Interiors Only, Commercial Condos - Interiors Only, Office …" at bounding box center [396, 260] width 138 height 12
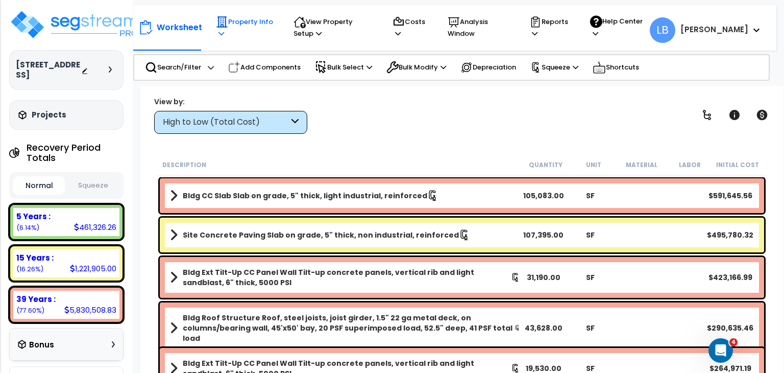
click at [246, 22] on p "Property Info" at bounding box center [245, 27] width 58 height 23
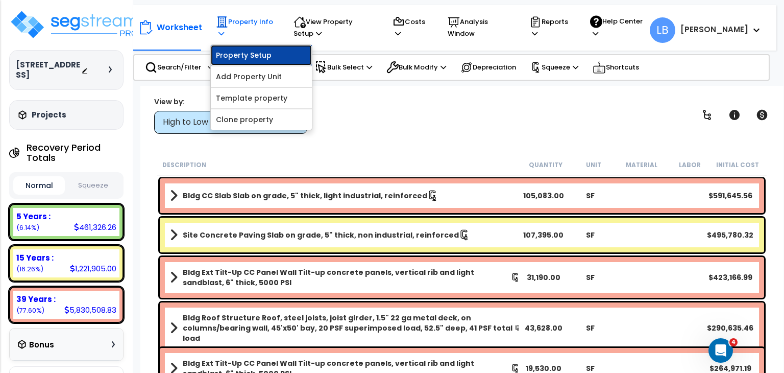
click at [246, 54] on link "Property Setup" at bounding box center [261, 55] width 101 height 20
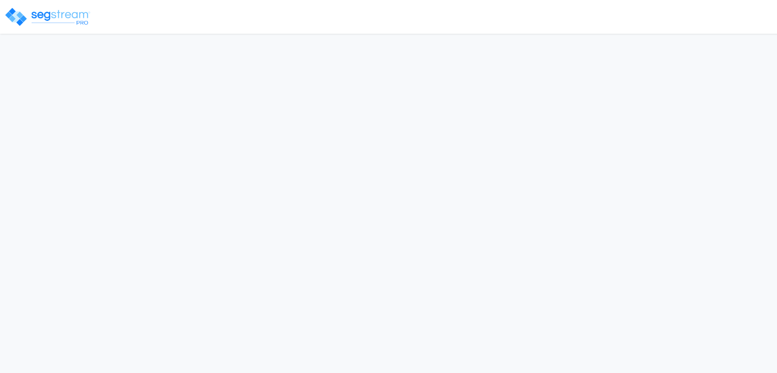
select select "2020"
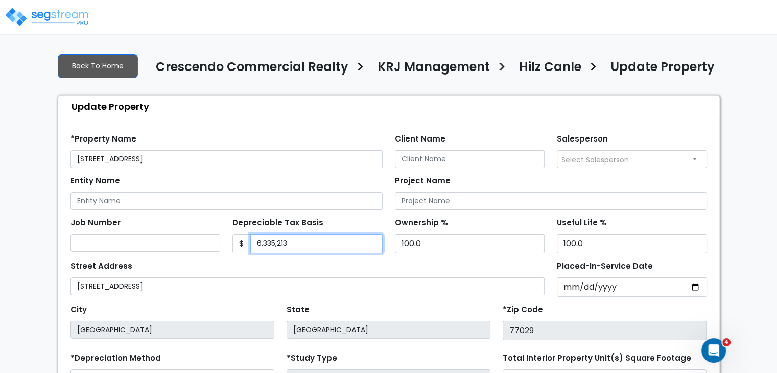
click at [293, 240] on input "6,335,213" at bounding box center [316, 243] width 132 height 19
drag, startPoint x: 293, startPoint y: 240, endPoint x: 204, endPoint y: 241, distance: 88.8
click at [204, 241] on div "Job Number Depreciable Tax Basis $ 6,335,213 Ownership %" at bounding box center [388, 231] width 648 height 43
type input "5,639,515.95"
click at [386, 260] on div "Street Address [STREET_ADDRESS]" at bounding box center [307, 276] width 474 height 37
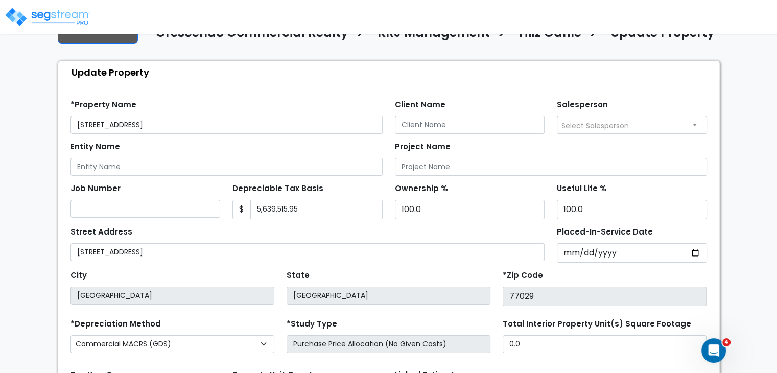
scroll to position [35, 0]
click at [569, 250] on input "[DATE]" at bounding box center [631, 252] width 150 height 19
type input "0002-01-18"
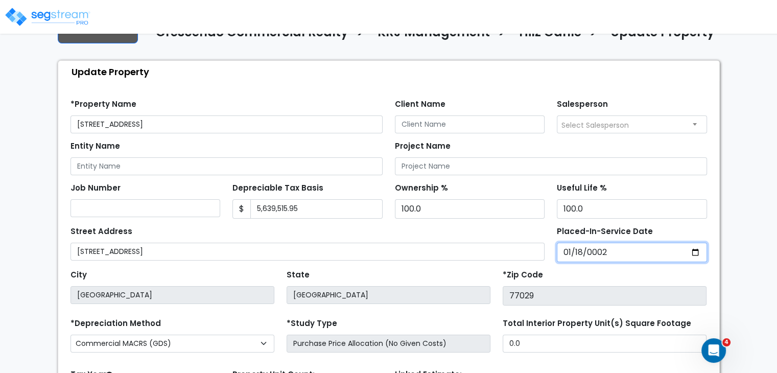
select select "2"
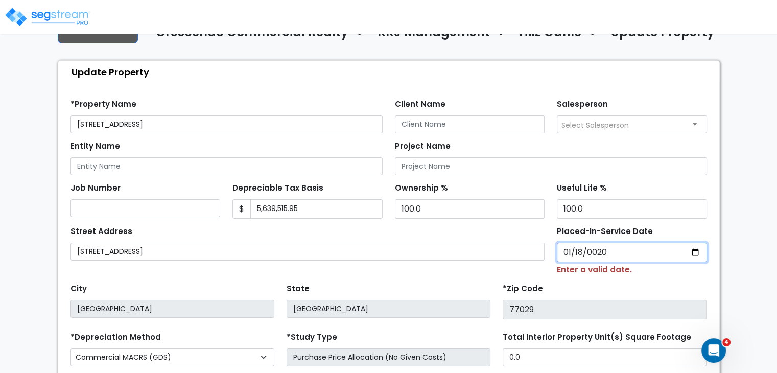
type input "0202-01-18"
select select "202"
type input "2024-01-18"
select select "2024"
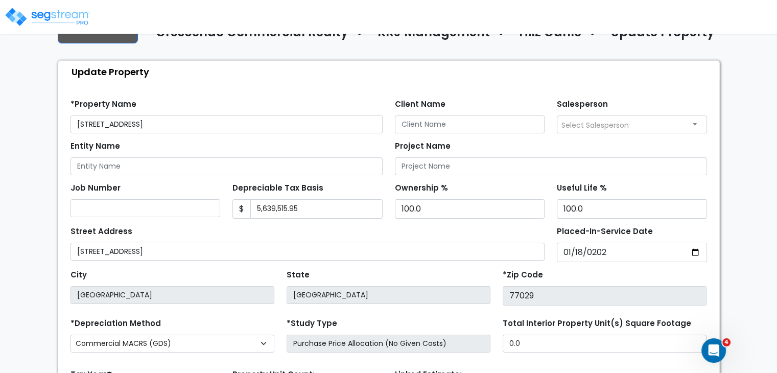
click at [541, 230] on div "Street Address 9133 WALLISVILLE RD" at bounding box center [307, 242] width 474 height 37
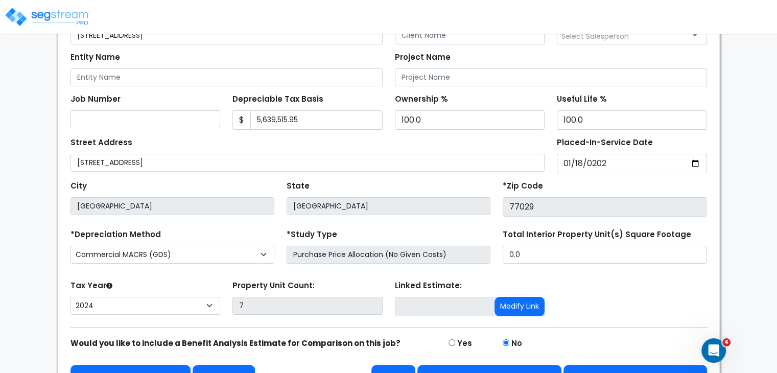
scroll to position [149, 0]
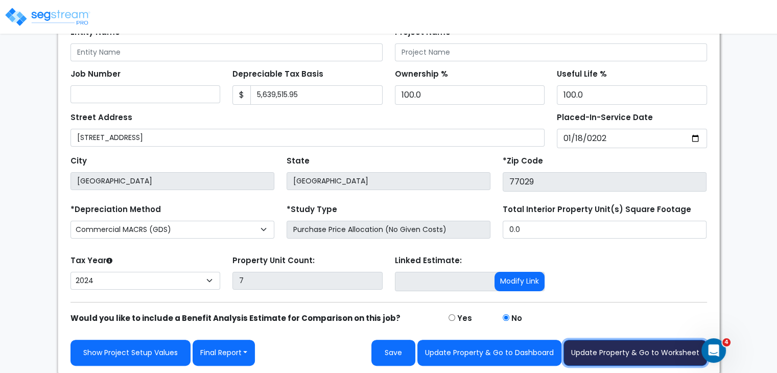
click at [618, 348] on button "Update Property & Go to Worksheet" at bounding box center [634, 353] width 143 height 26
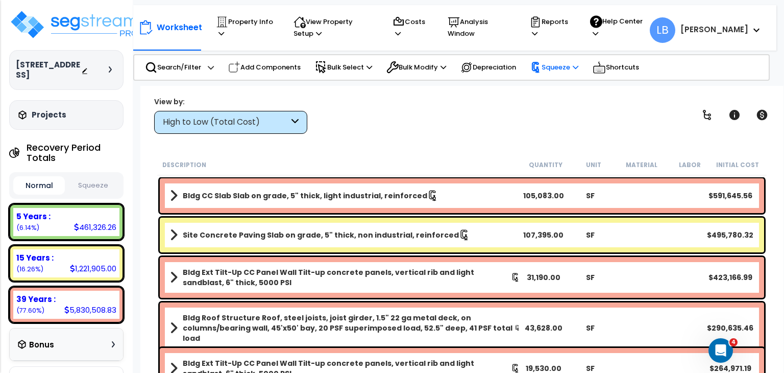
click at [559, 68] on p "Squeeze" at bounding box center [554, 67] width 48 height 11
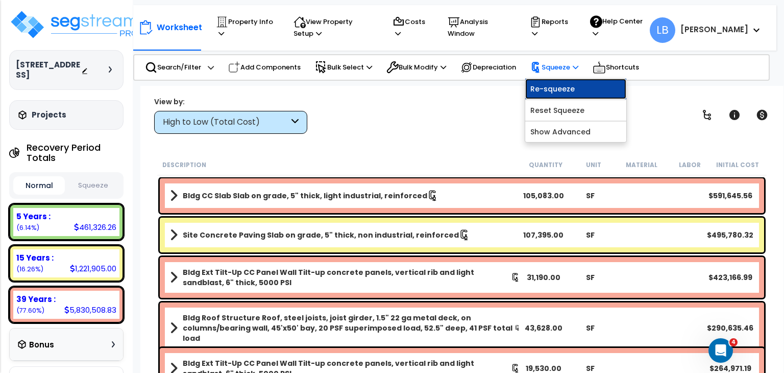
click at [562, 90] on link "Re-squeeze" at bounding box center [575, 89] width 101 height 20
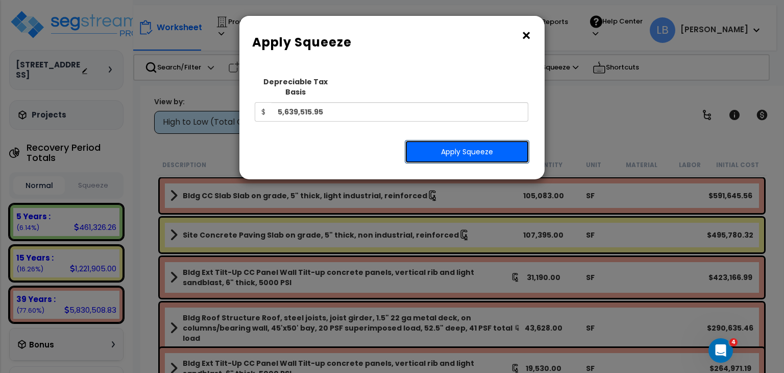
click at [441, 140] on button "Apply Squeeze" at bounding box center [467, 151] width 125 height 23
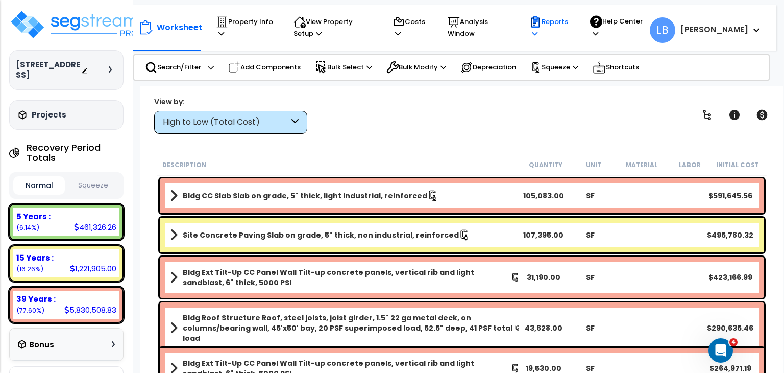
click at [571, 25] on p "Reports" at bounding box center [549, 27] width 41 height 23
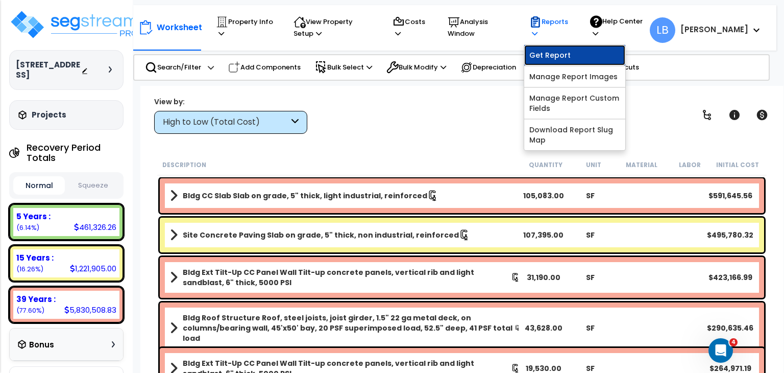
click at [581, 52] on link "Get Report" at bounding box center [574, 55] width 101 height 20
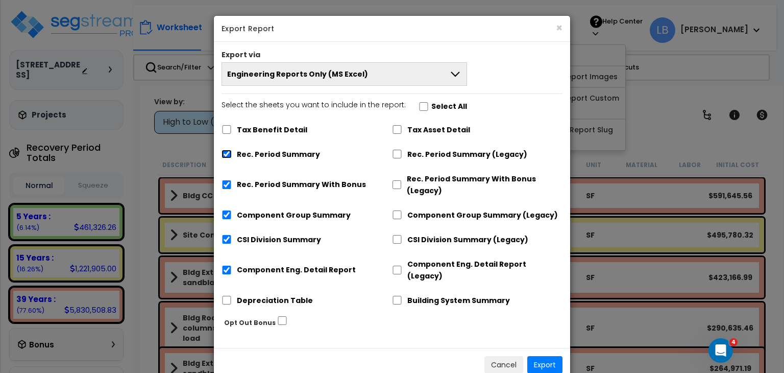
click at [224, 156] on input "Rec. Period Summary" at bounding box center [227, 154] width 10 height 9
checkbox input "false"
click at [227, 184] on input "Rec. Period Summary With Bonus" at bounding box center [227, 184] width 10 height 9
checkbox input "false"
click at [227, 217] on input "Component Group Summary" at bounding box center [227, 214] width 10 height 9
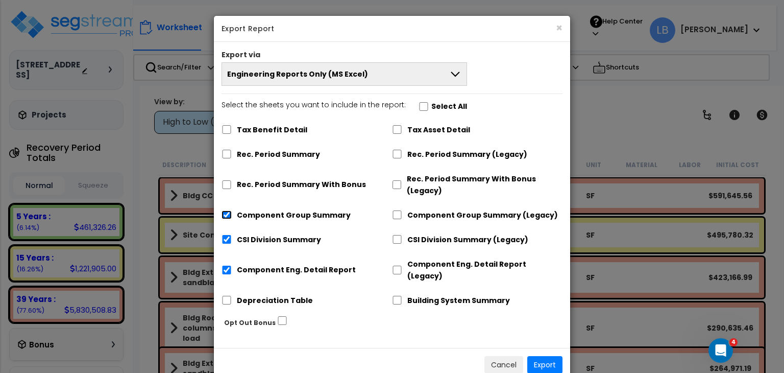
checkbox input "false"
click at [227, 241] on input "CSI Division Summary" at bounding box center [227, 239] width 10 height 9
checkbox input "false"
click at [226, 265] on input "Component Eng. Detail Report" at bounding box center [227, 269] width 10 height 9
checkbox input "false"
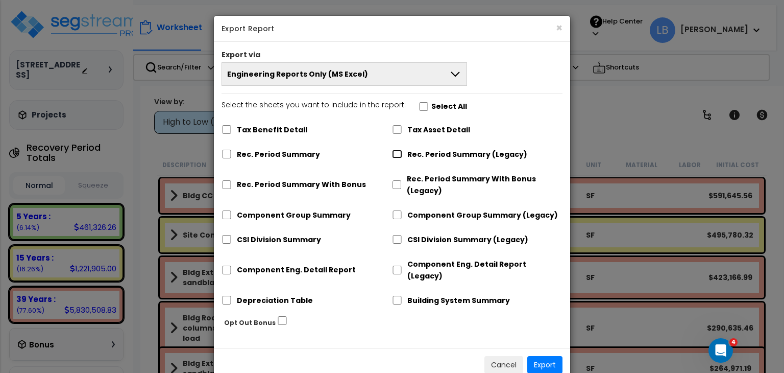
click at [398, 152] on input "Rec. Period Summary (Legacy)" at bounding box center [397, 154] width 10 height 9
checkbox input "true"
click at [397, 213] on input "Component Group Summary (Legacy)" at bounding box center [397, 214] width 10 height 9
checkbox input "true"
click at [397, 239] on input "CSI Division Summary (Legacy)" at bounding box center [397, 239] width 10 height 9
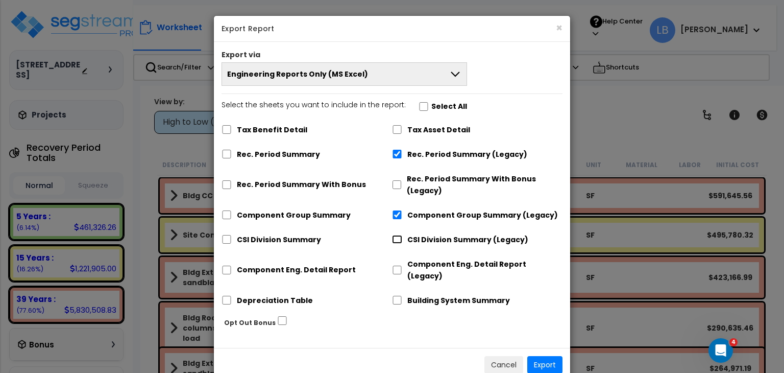
checkbox input "true"
click at [397, 265] on input "Component Eng. Detail Report (Legacy)" at bounding box center [397, 269] width 10 height 9
checkbox input "true"
click at [540, 356] on button "Export" at bounding box center [544, 364] width 35 height 17
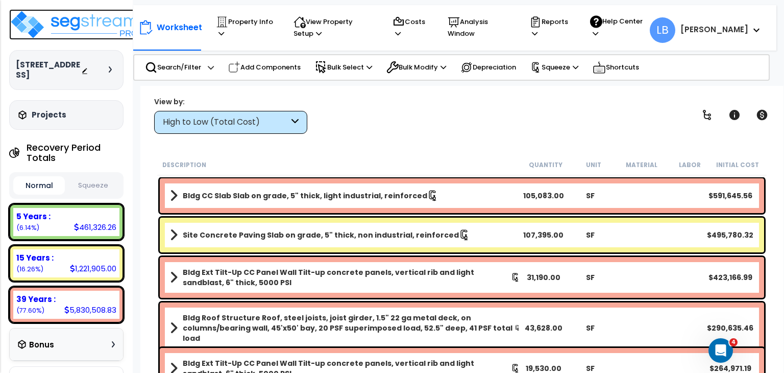
click at [96, 23] on img at bounding box center [75, 24] width 133 height 31
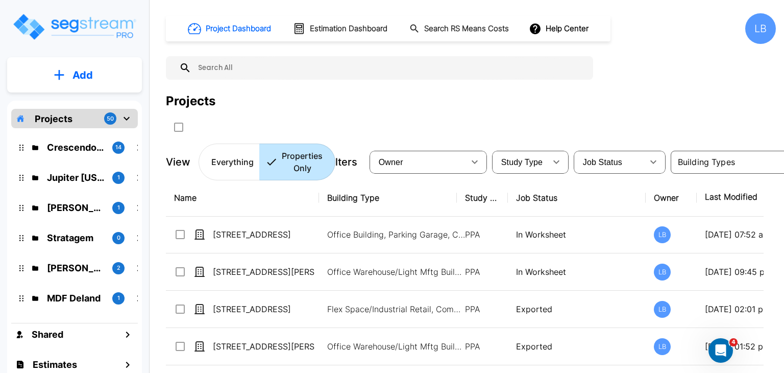
scroll to position [196, 0]
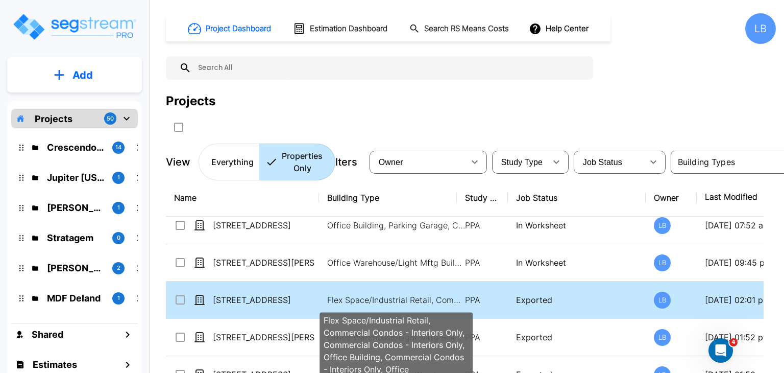
click at [377, 295] on p "Flex Space/Industrial Retail, Commercial Condos - Interiors Only, Commercial Co…" at bounding box center [396, 300] width 138 height 12
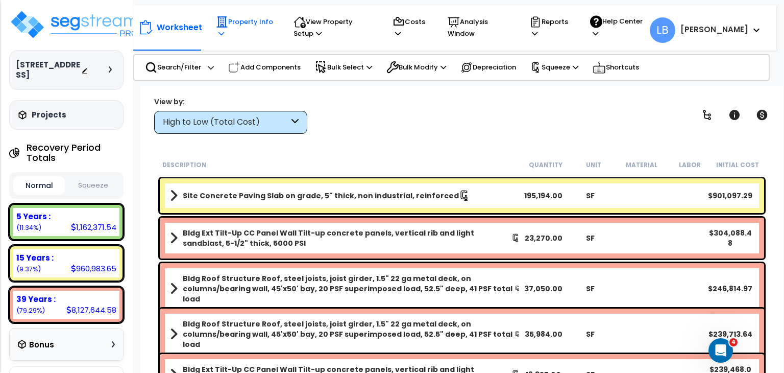
click at [241, 20] on p "Property Info" at bounding box center [245, 27] width 58 height 23
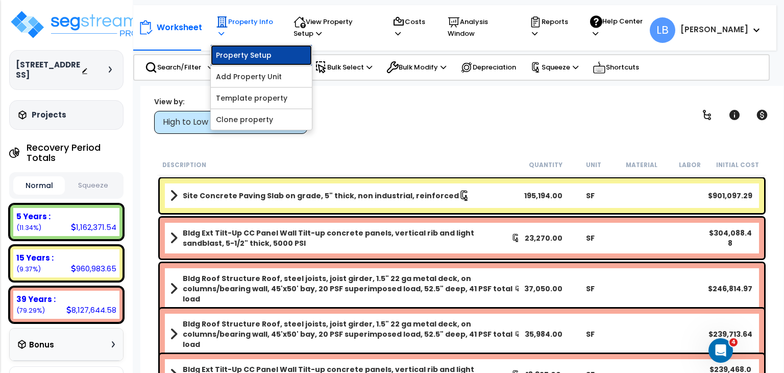
click at [251, 54] on link "Property Setup" at bounding box center [261, 55] width 101 height 20
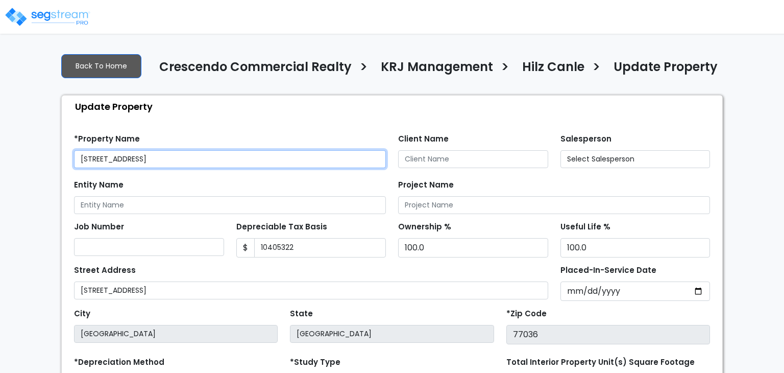
type input "10,405,322"
select select "2019"
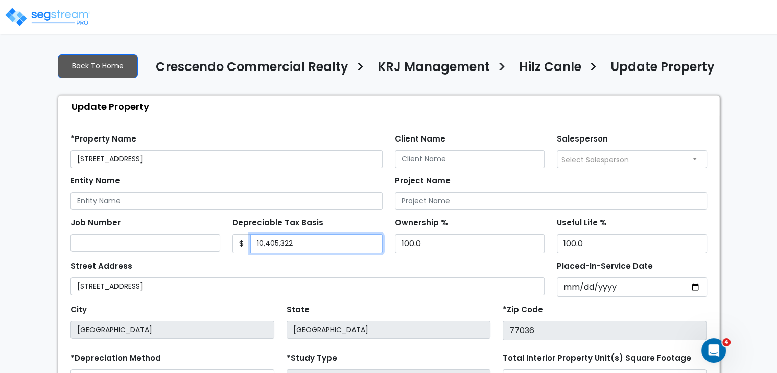
click at [298, 244] on input "10,405,322" at bounding box center [316, 243] width 132 height 19
drag, startPoint x: 298, startPoint y: 244, endPoint x: 221, endPoint y: 236, distance: 78.0
click at [221, 236] on div "Job Number Depreciable Tax Basis $ 10,405,322 Ownership %" at bounding box center [388, 231] width 648 height 43
type input "8,053,602.41"
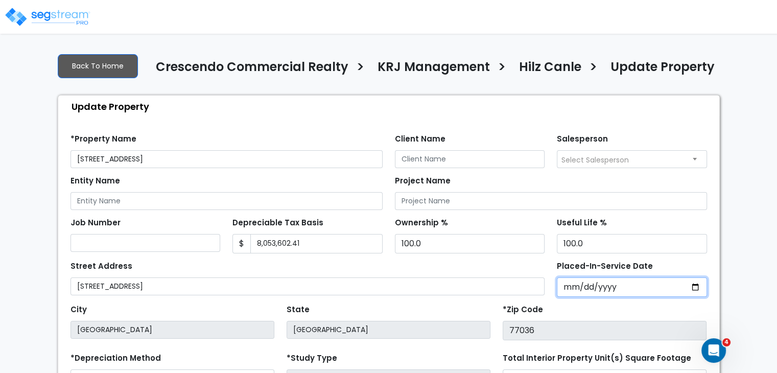
click at [564, 286] on input "[DATE]" at bounding box center [631, 286] width 150 height 19
type input "0002-01-18"
select select "2"
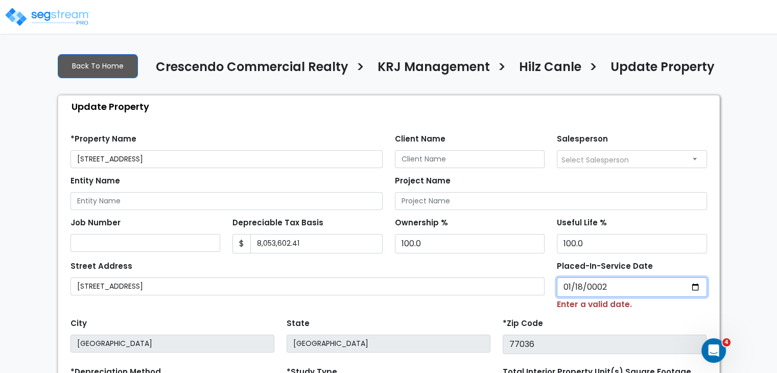
type input "0020-01-18"
select select "20"
type input "0202-01-18"
select select "202"
type input "[DATE]"
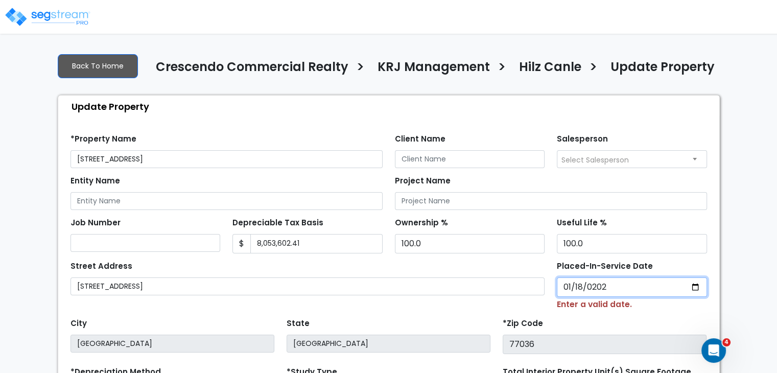
select select "2024"
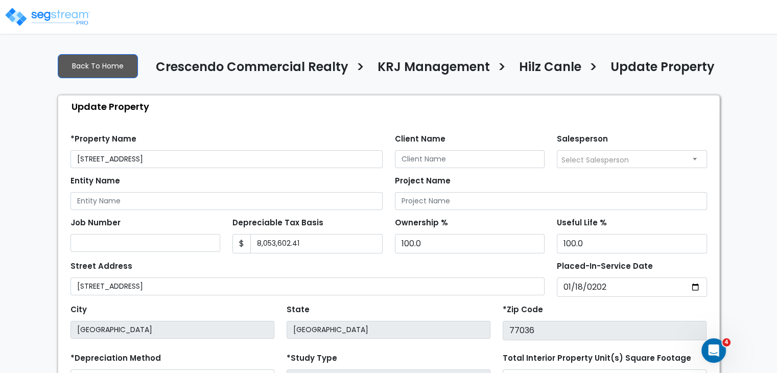
click at [550, 304] on div "*Zip Code 77036" at bounding box center [604, 321] width 204 height 38
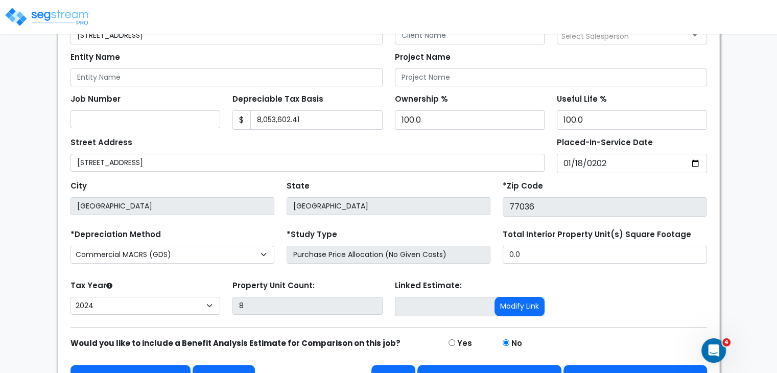
scroll to position [149, 0]
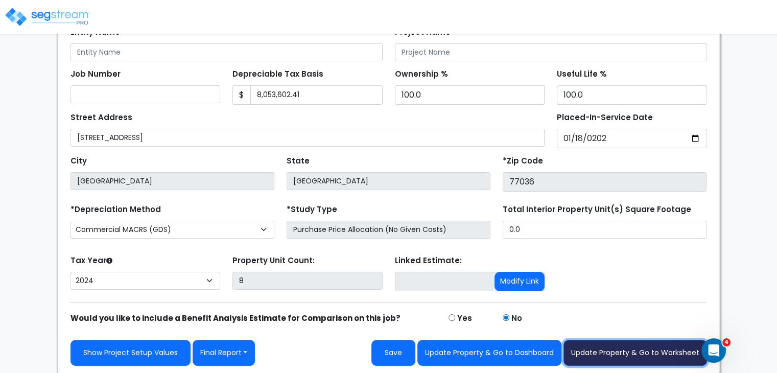
click at [599, 344] on button "Update Property & Go to Worksheet" at bounding box center [634, 353] width 143 height 26
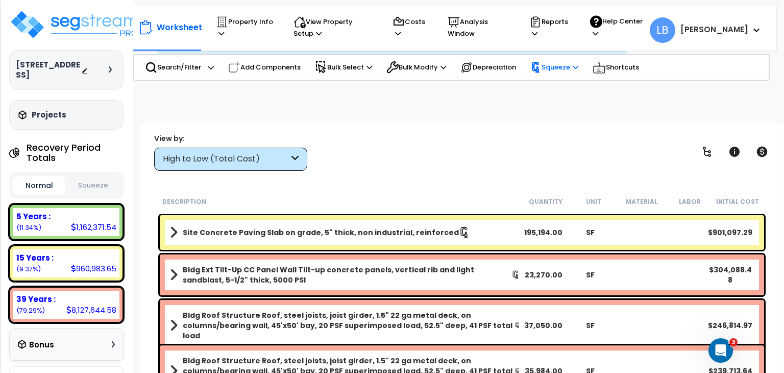
click at [555, 64] on p "Squeeze" at bounding box center [554, 67] width 48 height 11
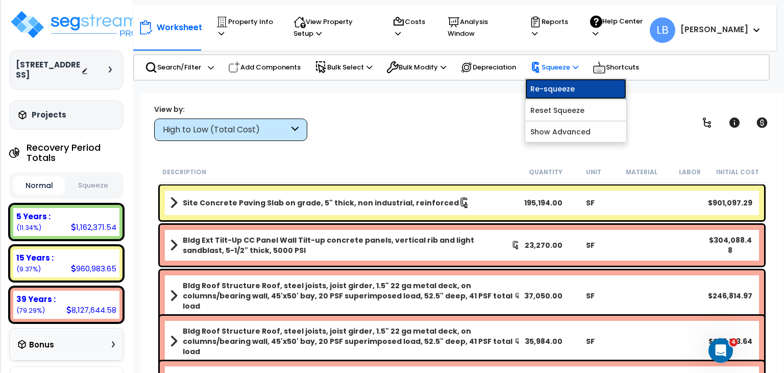
click at [560, 88] on link "Re-squeeze" at bounding box center [575, 89] width 101 height 20
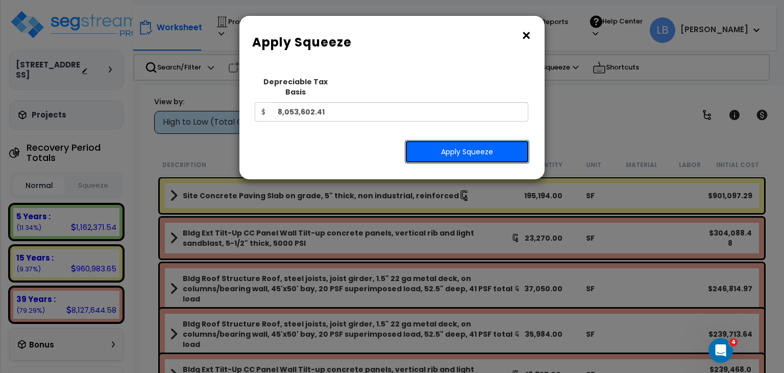
click at [458, 140] on button "Apply Squeeze" at bounding box center [467, 151] width 125 height 23
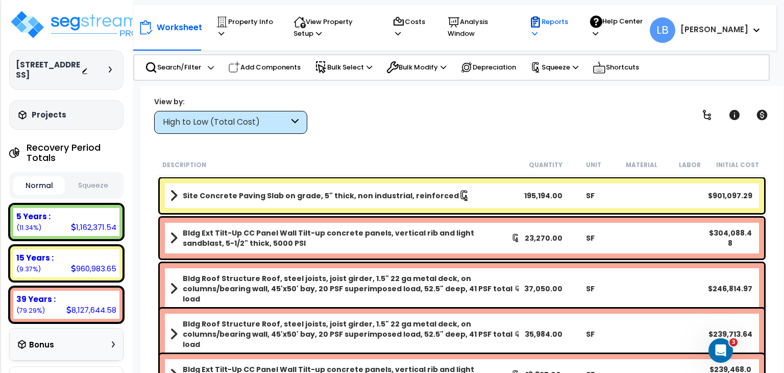
click at [571, 23] on p "Reports" at bounding box center [549, 27] width 41 height 23
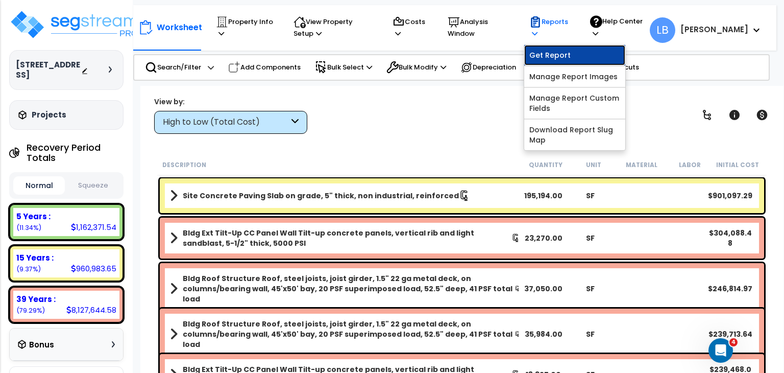
click at [580, 56] on link "Get Report" at bounding box center [574, 55] width 101 height 20
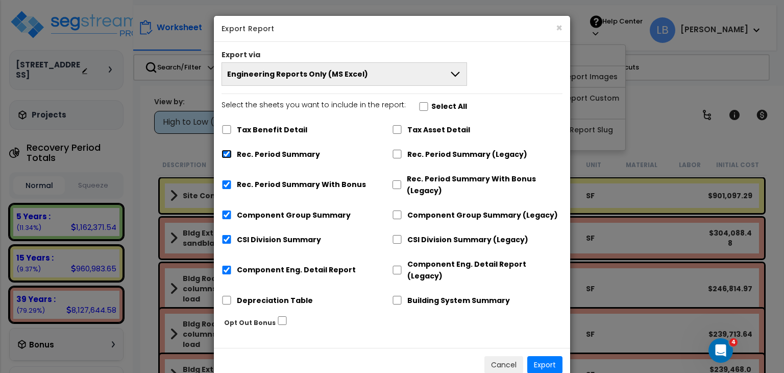
click at [230, 153] on input "Rec. Period Summary" at bounding box center [227, 154] width 10 height 9
checkbox input "false"
click at [225, 183] on input "Rec. Period Summary With Bonus" at bounding box center [227, 184] width 10 height 9
checkbox input "false"
click at [225, 213] on input "Component Group Summary" at bounding box center [227, 214] width 10 height 9
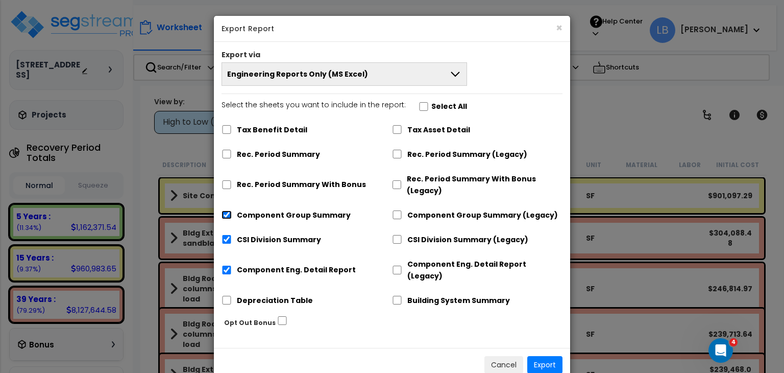
checkbox input "false"
click at [227, 238] on input "CSI Division Summary" at bounding box center [227, 239] width 10 height 9
checkbox input "false"
click at [227, 265] on input "Component Eng. Detail Report" at bounding box center [227, 269] width 10 height 9
checkbox input "false"
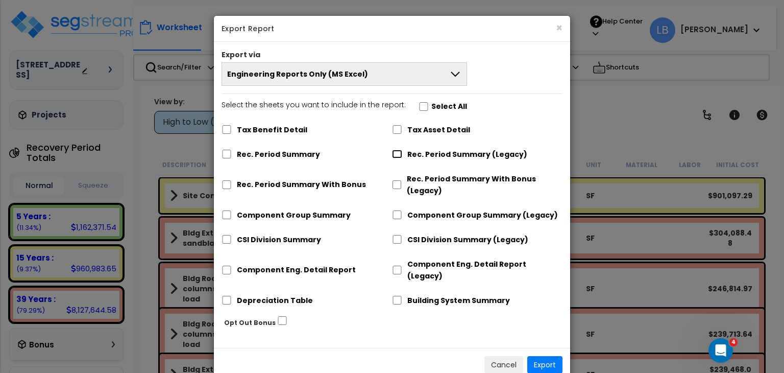
click at [400, 152] on input "Rec. Period Summary (Legacy)" at bounding box center [397, 154] width 10 height 9
checkbox input "true"
click at [400, 212] on input "Component Group Summary (Legacy)" at bounding box center [397, 214] width 10 height 9
checkbox input "true"
click at [397, 237] on input "CSI Division Summary (Legacy)" at bounding box center [397, 239] width 10 height 9
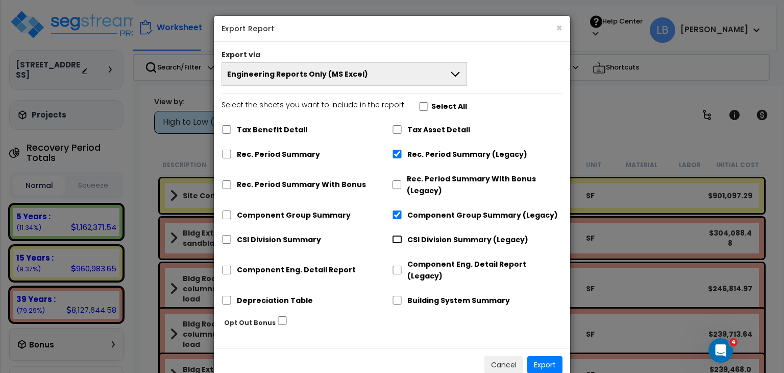
checkbox input "true"
click at [395, 266] on input "Component Eng. Detail Report (Legacy)" at bounding box center [397, 269] width 10 height 9
checkbox input "true"
click at [543, 356] on button "Export" at bounding box center [544, 364] width 35 height 17
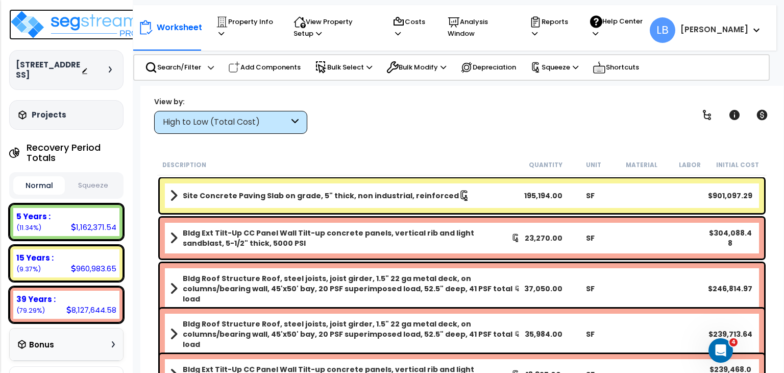
click at [78, 25] on img at bounding box center [75, 24] width 133 height 31
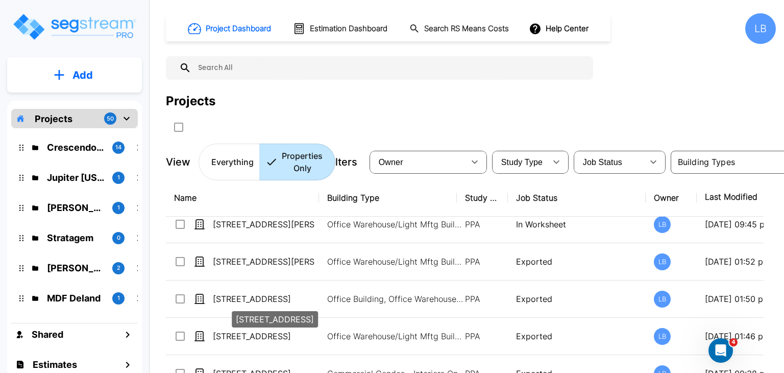
scroll to position [243, 0]
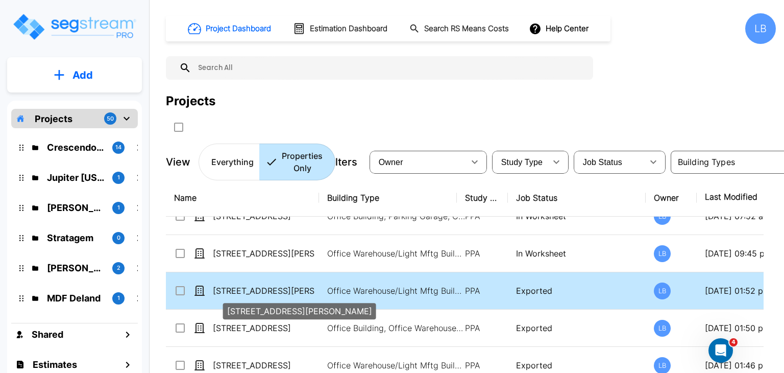
click at [284, 286] on p "[STREET_ADDRESS][PERSON_NAME]" at bounding box center [264, 290] width 102 height 12
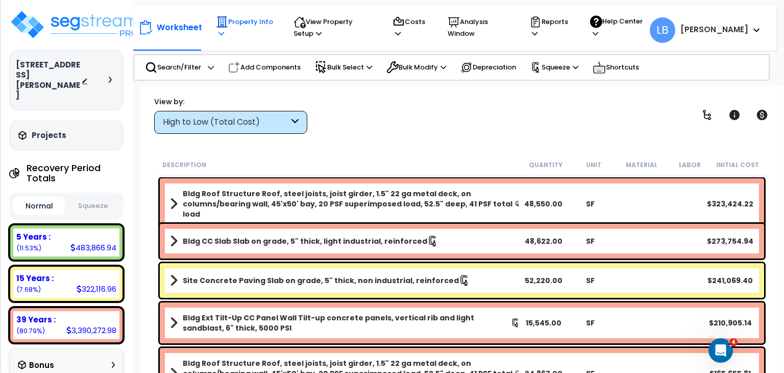
click at [243, 22] on p "Property Info" at bounding box center [245, 27] width 58 height 23
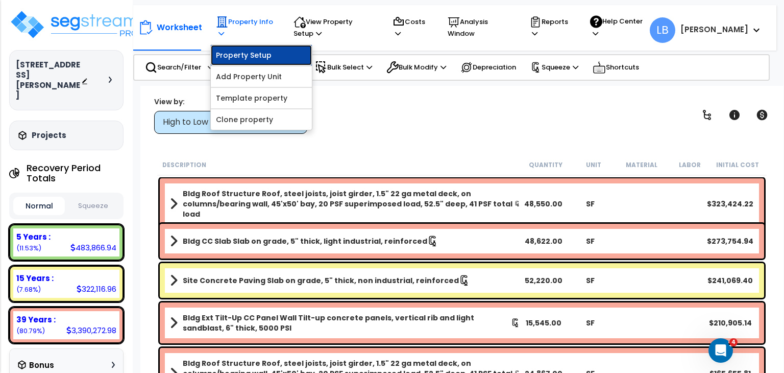
click at [245, 52] on link "Property Setup" at bounding box center [261, 55] width 101 height 20
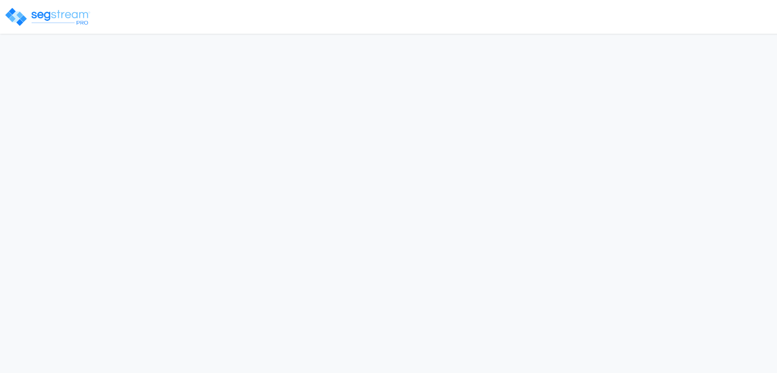
select select "2006"
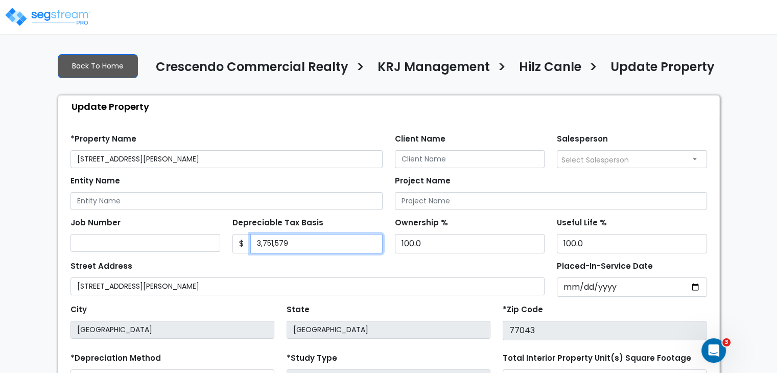
drag, startPoint x: 295, startPoint y: 243, endPoint x: 224, endPoint y: 239, distance: 70.5
click at [224, 239] on div "Job Number Depreciable Tax Basis $ 3,751,579 Ownership %" at bounding box center [388, 231] width 648 height 43
type input "2,406,422.62"
click at [333, 260] on div "Street Address 10620 Stebbins Cir" at bounding box center [307, 276] width 474 height 37
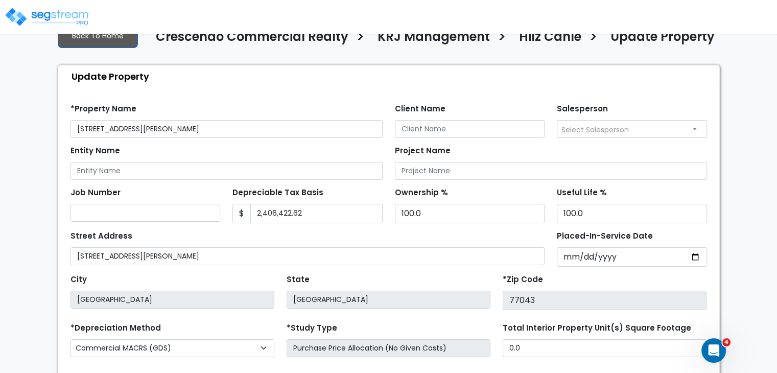
scroll to position [31, 0]
click at [564, 255] on input "2006-06-28" at bounding box center [631, 256] width 150 height 19
type input "0002-01-18"
select select "2"
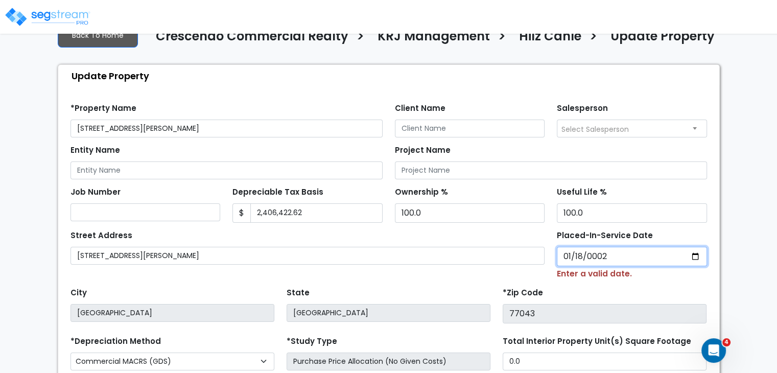
type input "0020-01-18"
select select "20"
type input "0202-01-18"
select select "202"
type input "2024-01-18"
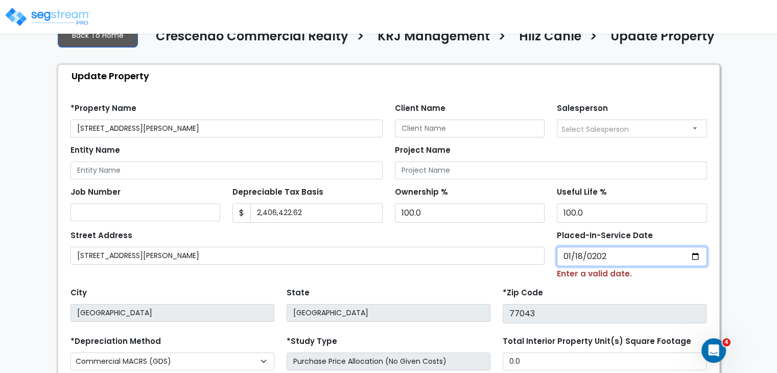
select select "2024"
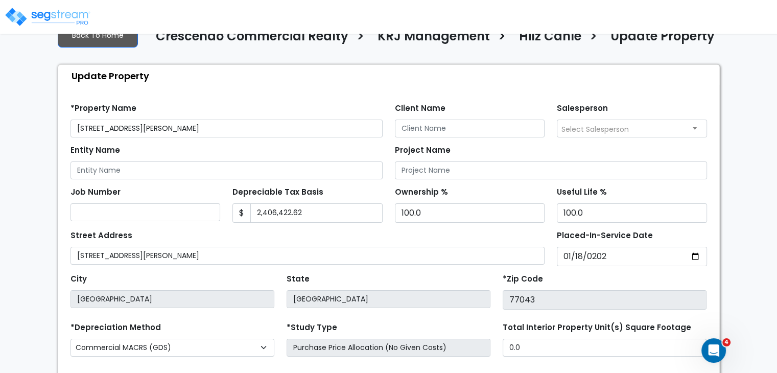
click at [578, 272] on div "*Zip Code 77043" at bounding box center [604, 290] width 204 height 38
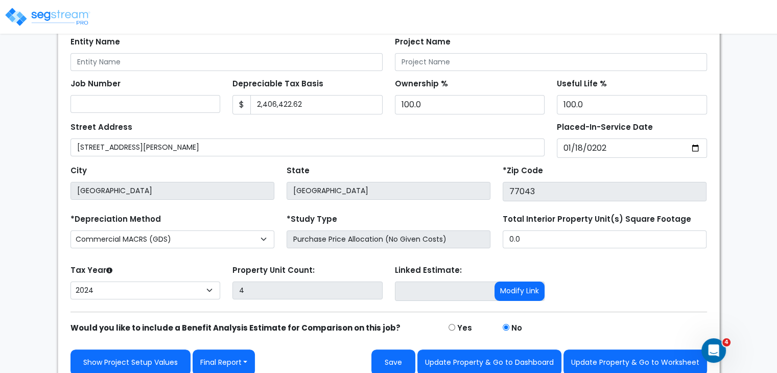
scroll to position [141, 0]
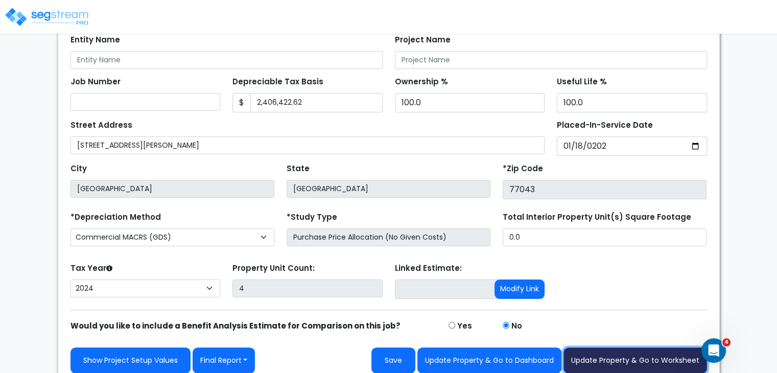
click at [621, 354] on button "Update Property & Go to Worksheet" at bounding box center [634, 360] width 143 height 26
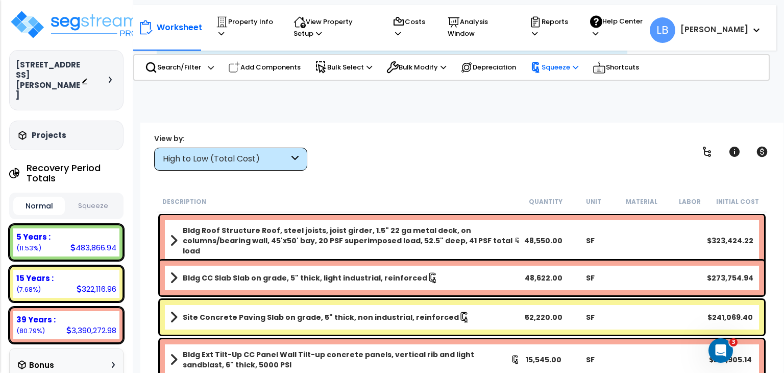
click at [562, 69] on p "Squeeze" at bounding box center [554, 67] width 48 height 11
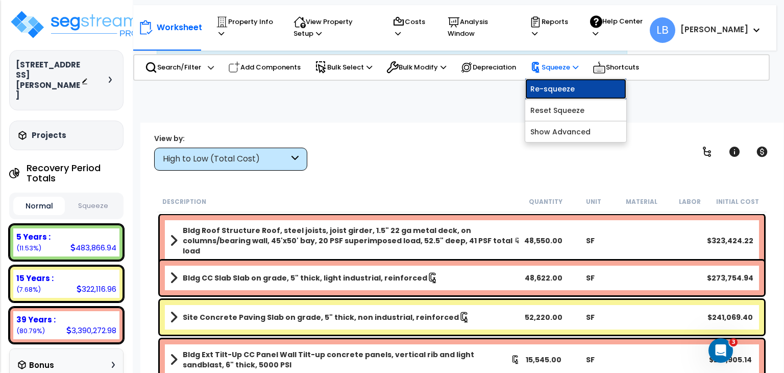
click at [568, 88] on link "Re-squeeze" at bounding box center [575, 89] width 101 height 20
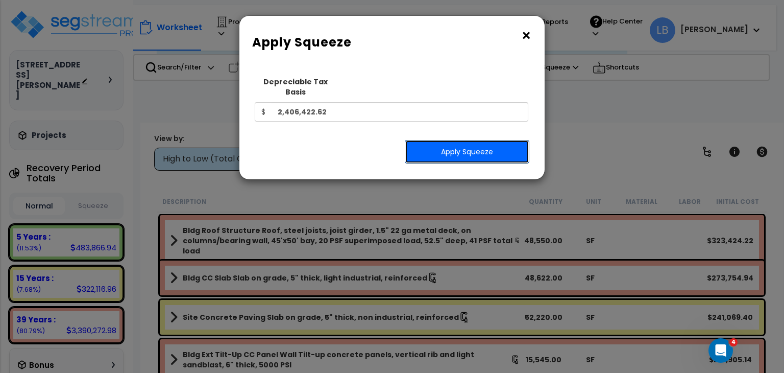
click at [472, 140] on button "Apply Squeeze" at bounding box center [467, 151] width 125 height 23
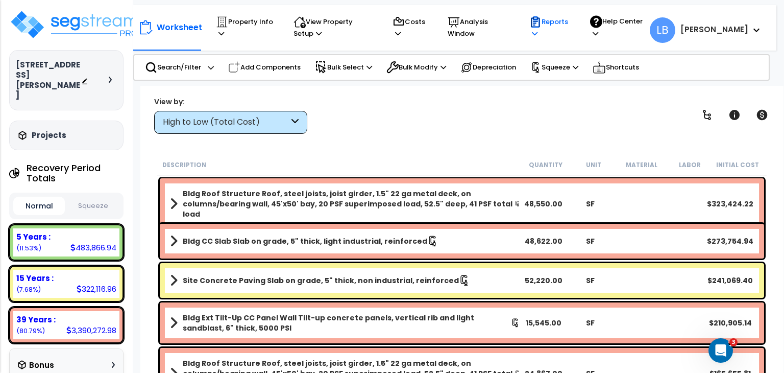
click at [571, 26] on p "Reports" at bounding box center [549, 27] width 41 height 23
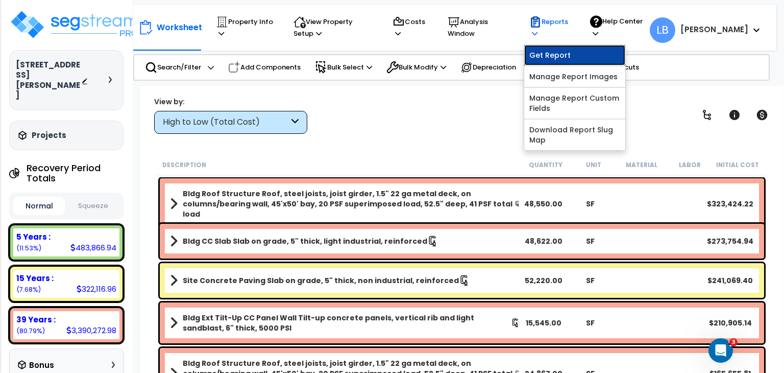
click at [578, 56] on link "Get Report" at bounding box center [574, 55] width 101 height 20
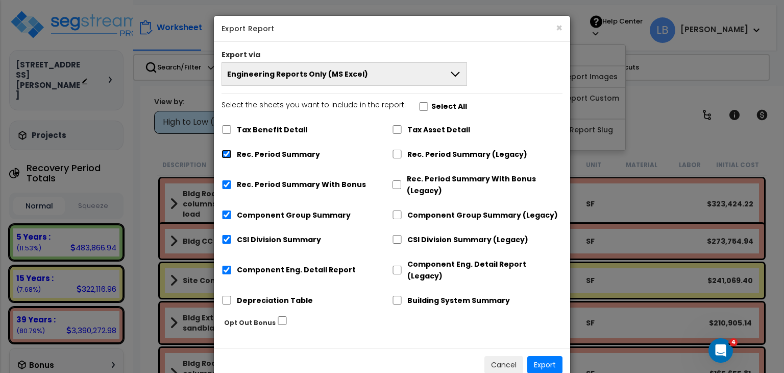
click at [228, 153] on input "Rec. Period Summary" at bounding box center [227, 154] width 10 height 9
checkbox input "false"
click at [227, 183] on input "Rec. Period Summary With Bonus" at bounding box center [227, 184] width 10 height 9
checkbox input "false"
click at [227, 214] on input "Component Group Summary" at bounding box center [227, 214] width 10 height 9
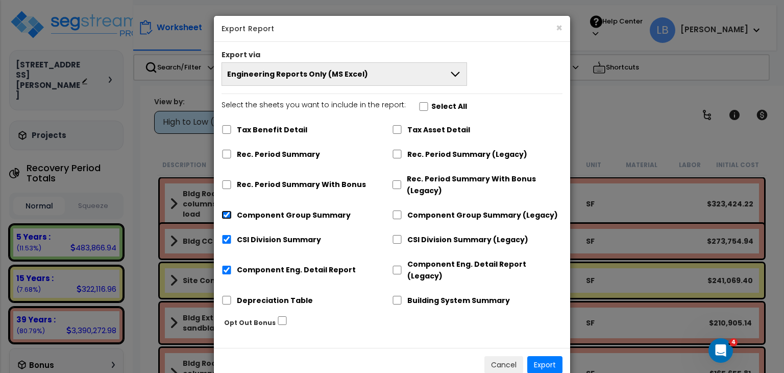
checkbox input "false"
click at [224, 239] on input "CSI Division Summary" at bounding box center [227, 239] width 10 height 9
checkbox input "false"
click at [225, 265] on input "Component Eng. Detail Report" at bounding box center [227, 269] width 10 height 9
checkbox input "false"
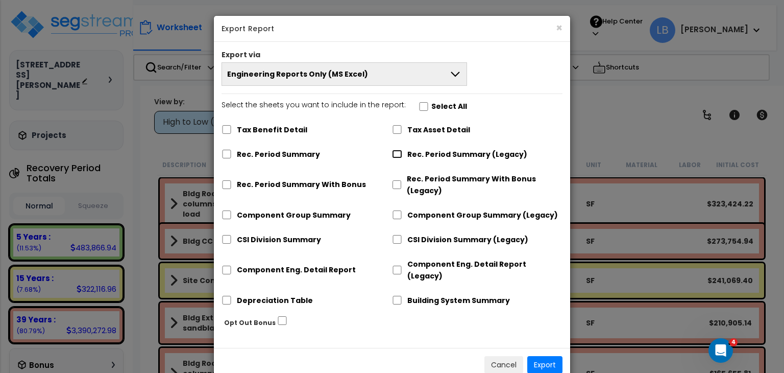
click at [397, 152] on input "Rec. Period Summary (Legacy)" at bounding box center [397, 154] width 10 height 9
checkbox input "true"
click at [397, 216] on input "Component Group Summary (Legacy)" at bounding box center [397, 214] width 10 height 9
checkbox input "true"
click at [396, 237] on input "CSI Division Summary (Legacy)" at bounding box center [397, 239] width 10 height 9
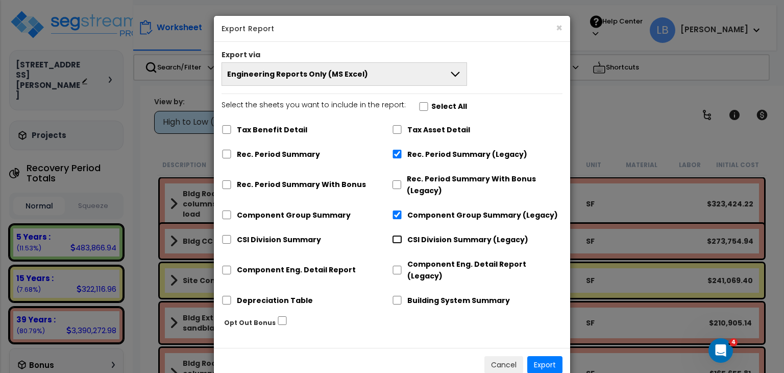
checkbox input "true"
click at [397, 265] on input "Component Eng. Detail Report (Legacy)" at bounding box center [397, 269] width 10 height 9
checkbox input "true"
click at [537, 356] on button "Export" at bounding box center [544, 364] width 35 height 17
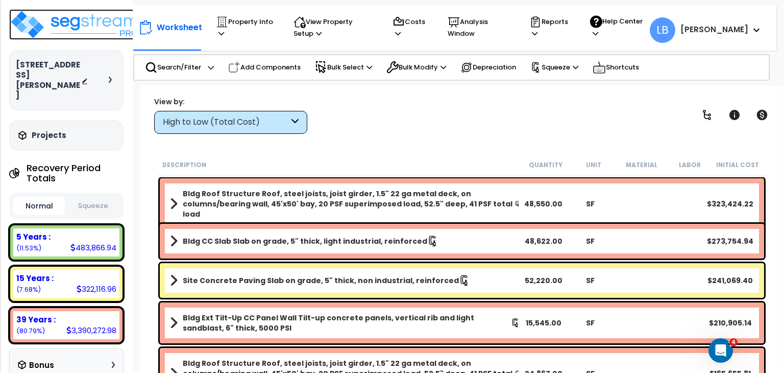
click at [74, 25] on img at bounding box center [75, 24] width 133 height 31
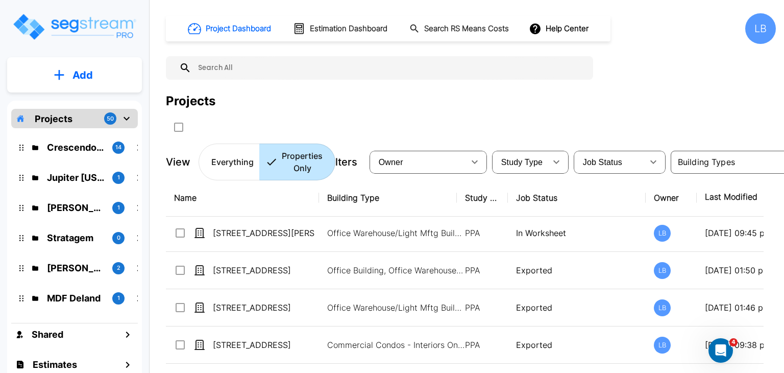
scroll to position [304, 0]
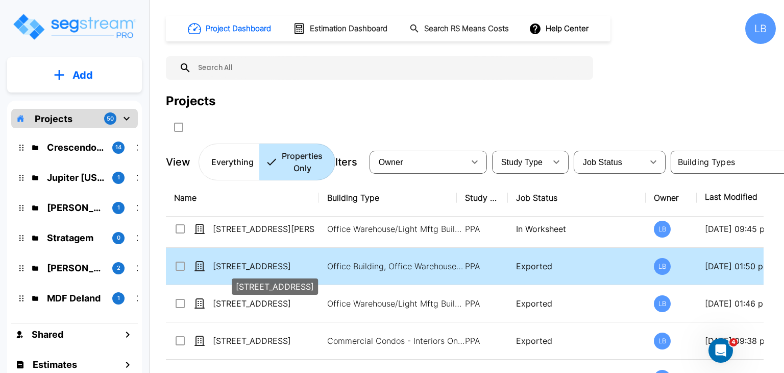
click at [278, 262] on p "[STREET_ADDRESS]" at bounding box center [264, 266] width 102 height 12
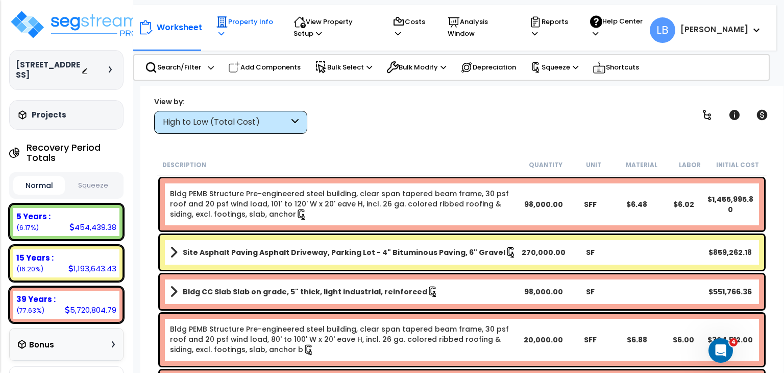
click at [238, 19] on p "Property Info" at bounding box center [245, 27] width 58 height 23
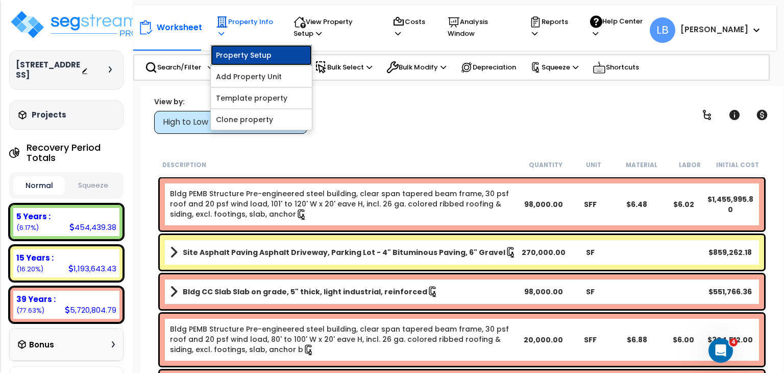
click at [241, 54] on link "Property Setup" at bounding box center [261, 55] width 101 height 20
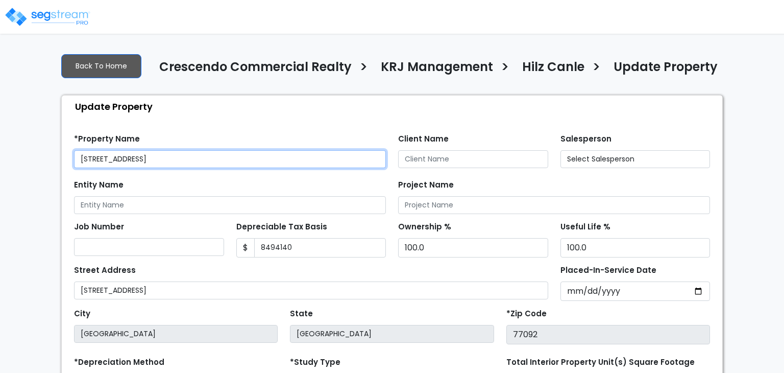
type input "8,494,140"
select select "2023"
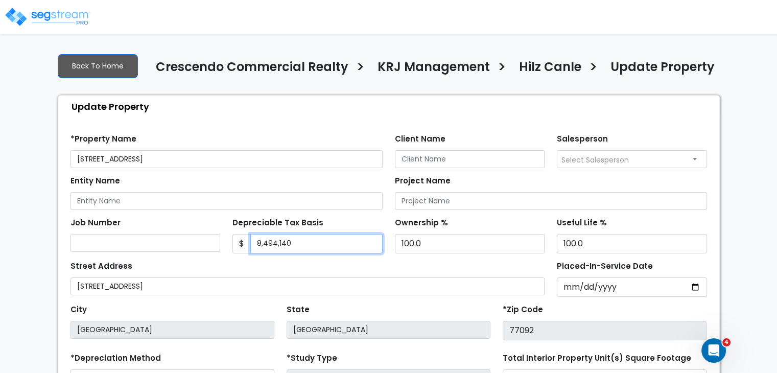
drag, startPoint x: 297, startPoint y: 243, endPoint x: 212, endPoint y: 239, distance: 84.8
click at [212, 239] on div "Job Number Depreciable Tax Basis $ 8,494,140 Ownership %" at bounding box center [388, 231] width 648 height 43
type input "6,561,771.85"
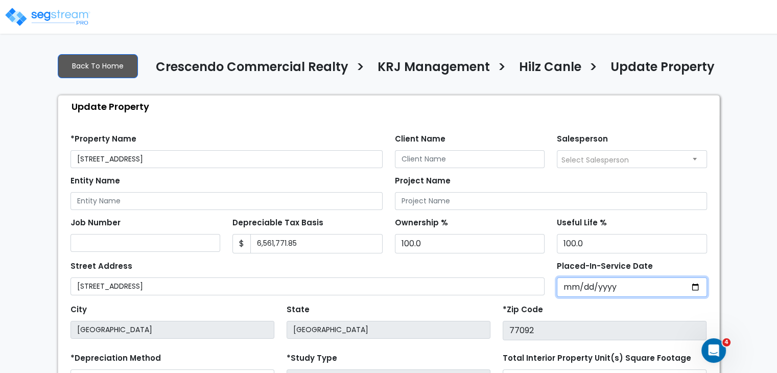
click at [563, 286] on input "[DATE]" at bounding box center [631, 286] width 150 height 19
type input "0002-01-18"
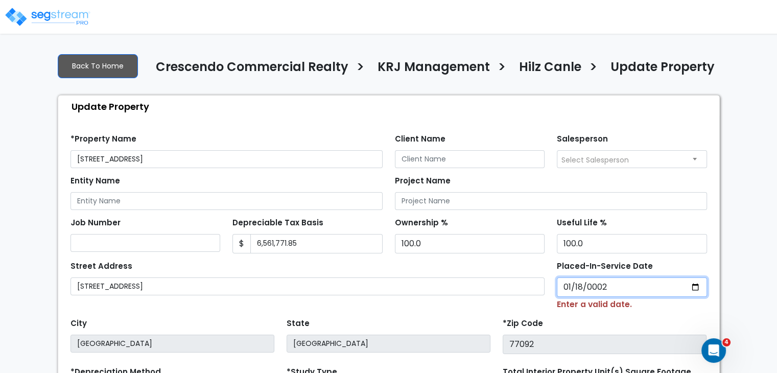
select select "2"
type input "0020-01-18"
select select "20"
type input "0202-01-18"
select select "202"
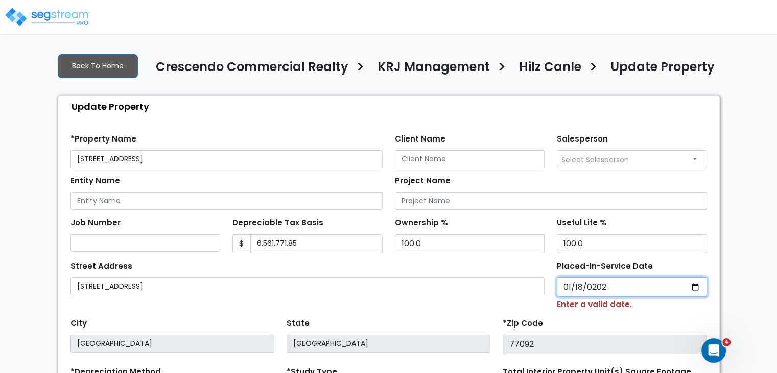
type input "[DATE]"
select select "2024"
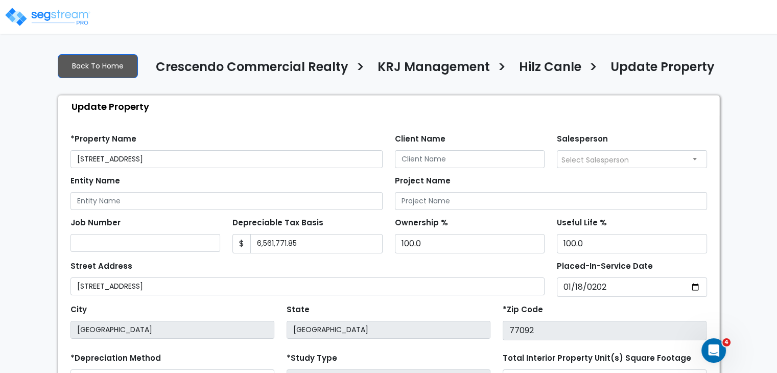
click at [561, 306] on div "*Zip Code 77092" at bounding box center [604, 321] width 204 height 38
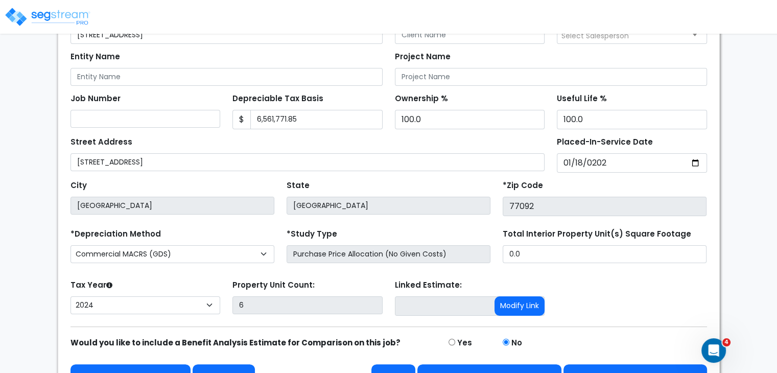
scroll to position [149, 0]
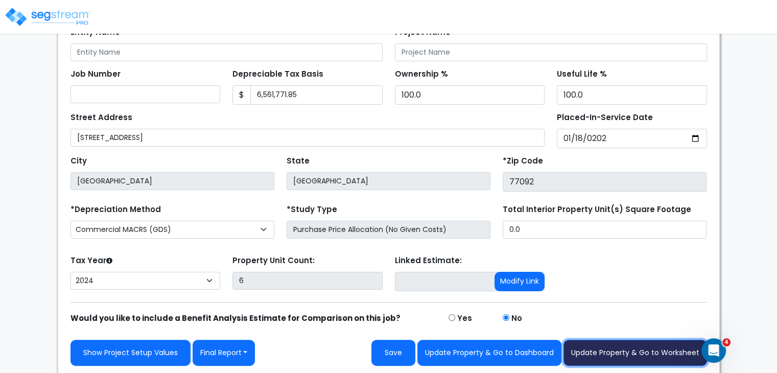
click at [607, 350] on button "Update Property & Go to Worksheet" at bounding box center [634, 353] width 143 height 26
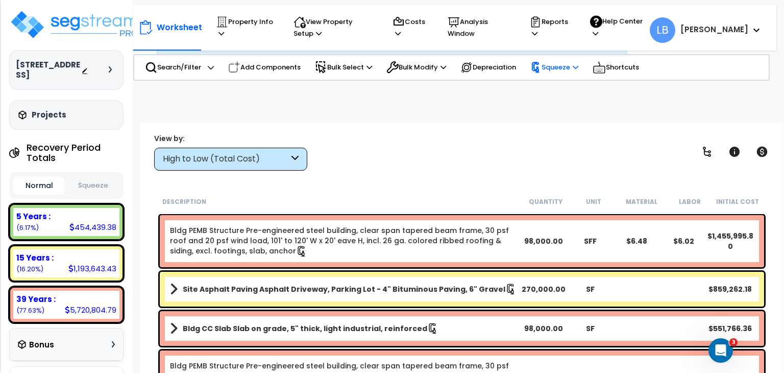
click at [553, 66] on p "Squeeze" at bounding box center [554, 67] width 48 height 11
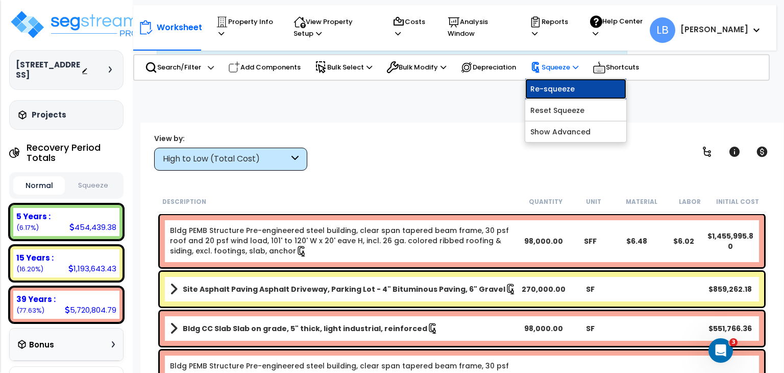
click at [553, 93] on link "Re-squeeze" at bounding box center [575, 89] width 101 height 20
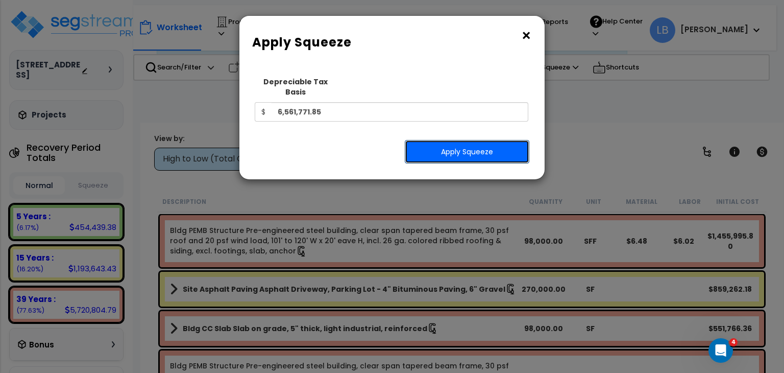
click at [469, 140] on button "Apply Squeeze" at bounding box center [467, 151] width 125 height 23
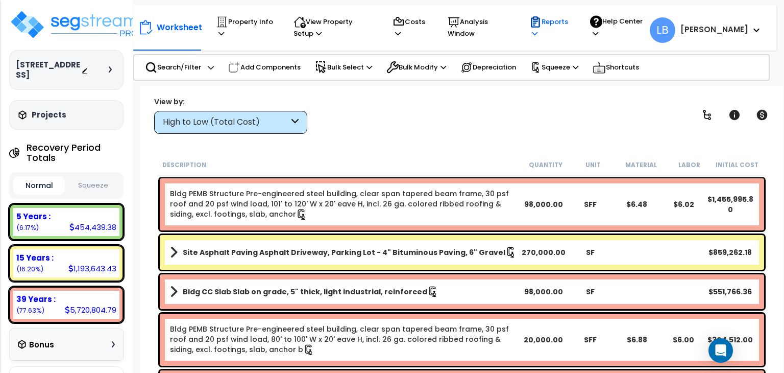
click at [571, 21] on p "Reports" at bounding box center [549, 27] width 41 height 23
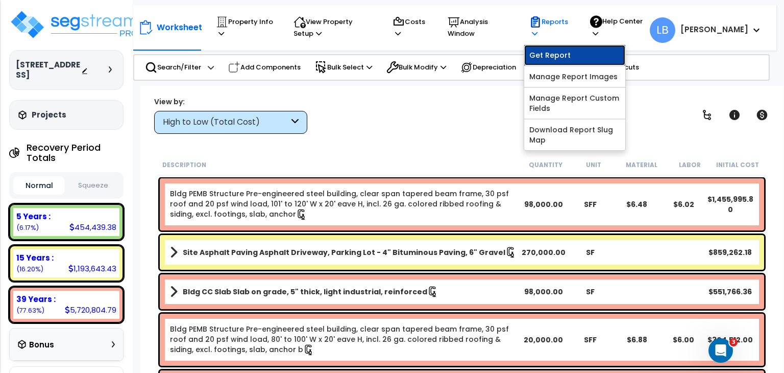
click at [584, 50] on link "Get Report" at bounding box center [574, 55] width 101 height 20
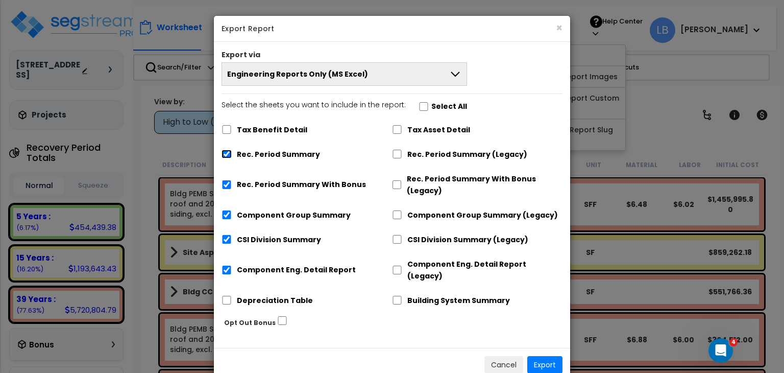
click at [229, 152] on input "Rec. Period Summary" at bounding box center [227, 154] width 10 height 9
checkbox input "false"
click at [226, 181] on input "Rec. Period Summary With Bonus" at bounding box center [227, 184] width 10 height 9
checkbox input "false"
click at [225, 211] on input "Component Group Summary" at bounding box center [227, 214] width 10 height 9
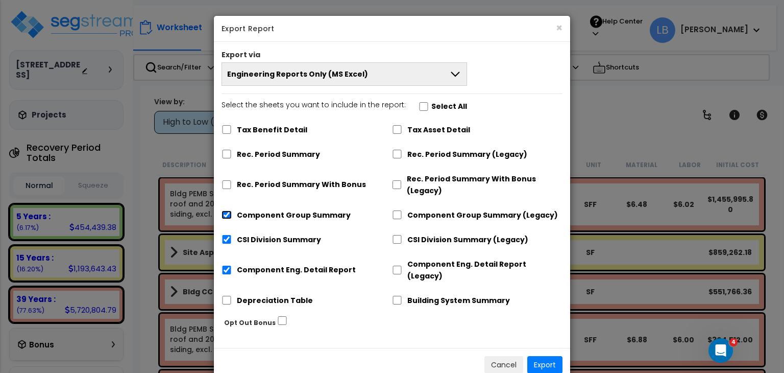
checkbox input "false"
click at [225, 240] on input "CSI Division Summary" at bounding box center [227, 239] width 10 height 9
checkbox input "false"
click at [227, 265] on input "Component Eng. Detail Report" at bounding box center [227, 269] width 10 height 9
checkbox input "false"
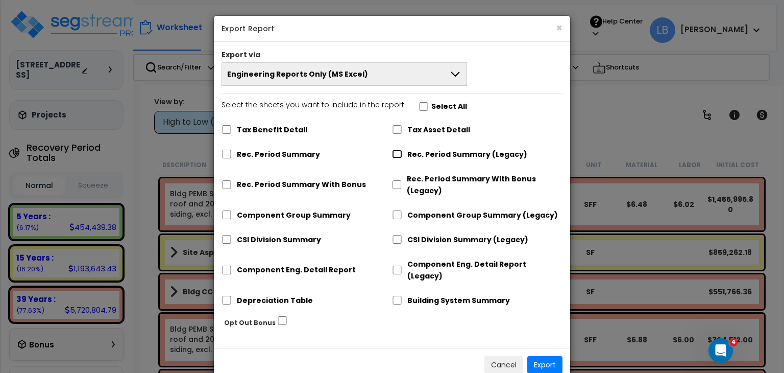
click at [396, 154] on input "Rec. Period Summary (Legacy)" at bounding box center [397, 154] width 10 height 9
checkbox input "true"
click at [397, 214] on input "Component Group Summary (Legacy)" at bounding box center [397, 214] width 10 height 9
checkbox input "true"
click at [397, 238] on input "CSI Division Summary (Legacy)" at bounding box center [397, 239] width 10 height 9
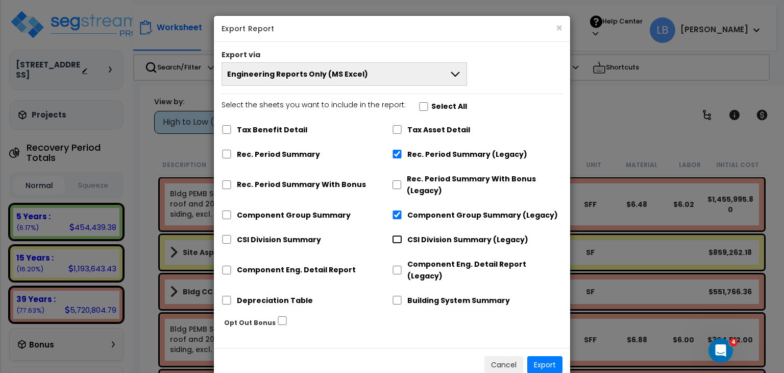
checkbox input "true"
click at [397, 265] on input "Component Eng. Detail Report (Legacy)" at bounding box center [397, 269] width 10 height 9
checkbox input "true"
click at [546, 356] on button "Export" at bounding box center [544, 364] width 35 height 17
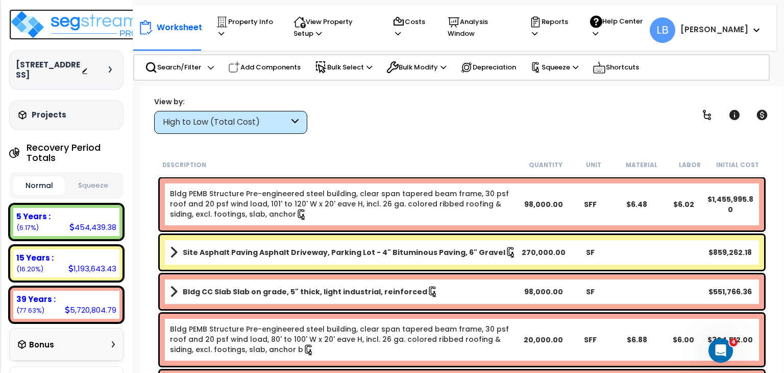
click at [71, 23] on img at bounding box center [75, 24] width 133 height 31
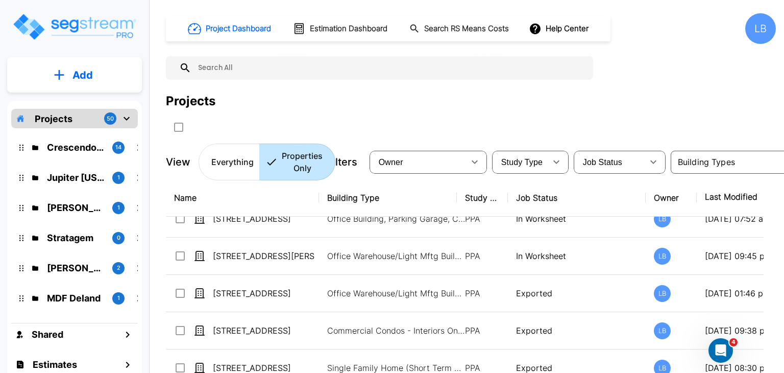
scroll to position [314, 0]
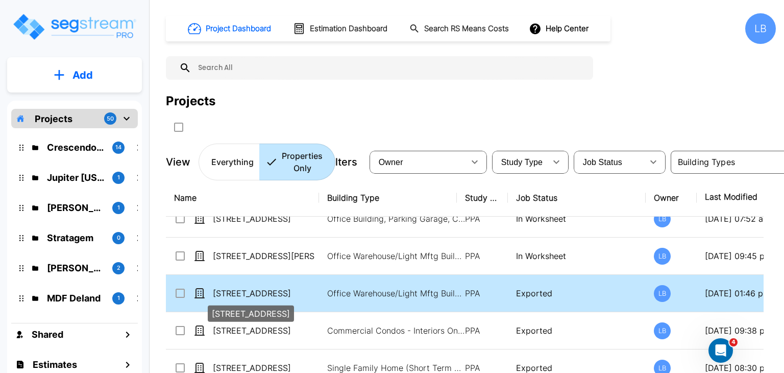
click at [285, 289] on p "[STREET_ADDRESS]" at bounding box center [264, 293] width 102 height 12
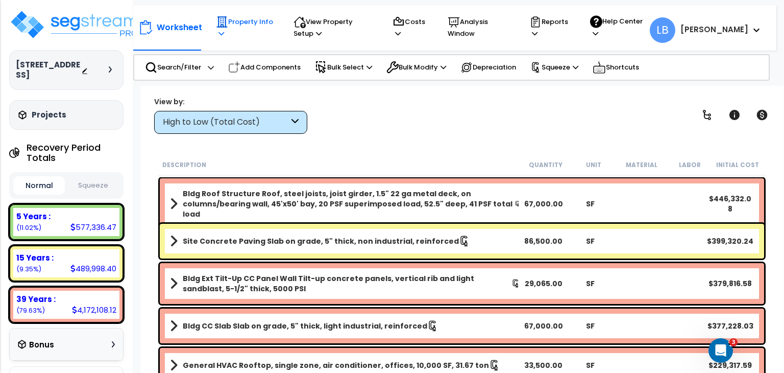
click at [231, 21] on p "Property Info" at bounding box center [245, 27] width 58 height 23
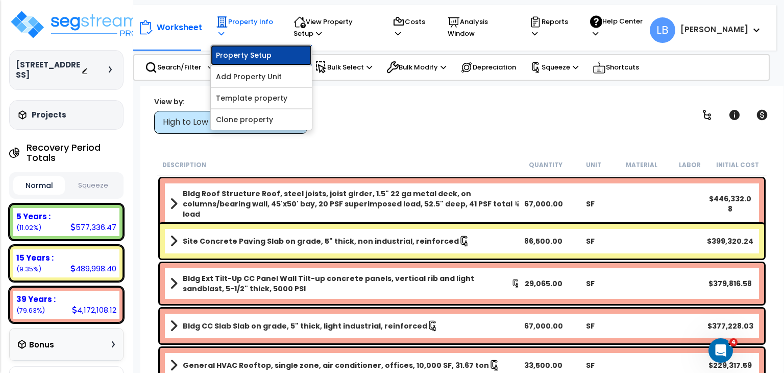
click at [243, 54] on link "Property Setup" at bounding box center [261, 55] width 101 height 20
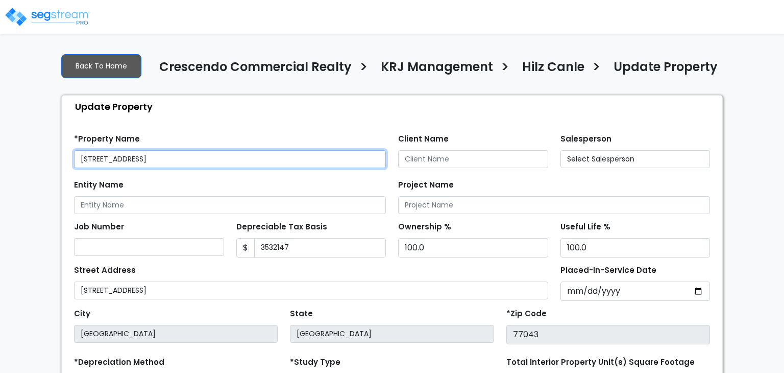
type input "3,532,147"
select select "2018"
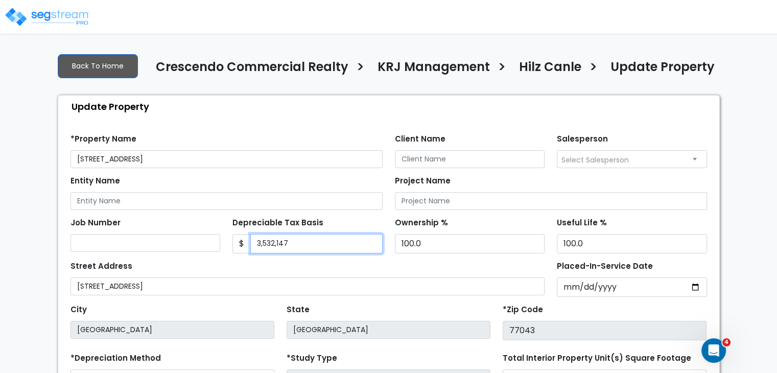
drag, startPoint x: 297, startPoint y: 241, endPoint x: 216, endPoint y: 238, distance: 81.2
click at [216, 238] on div "Job Number Depreciable Tax Basis $ 3,532,147 Ownership %" at bounding box center [388, 231] width 648 height 43
type input "2,315,170"
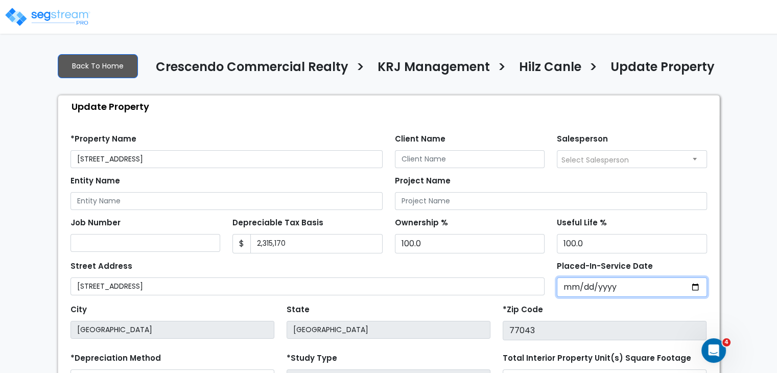
click at [565, 286] on input "[DATE]" at bounding box center [631, 286] width 150 height 19
type input "0002-01-18"
select select "2"
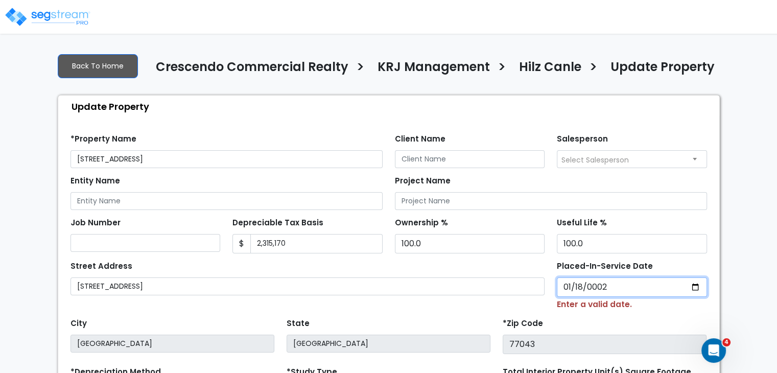
type input "0020-01-18"
select select "20"
type input "0202-01-18"
select select "202"
type input "[DATE]"
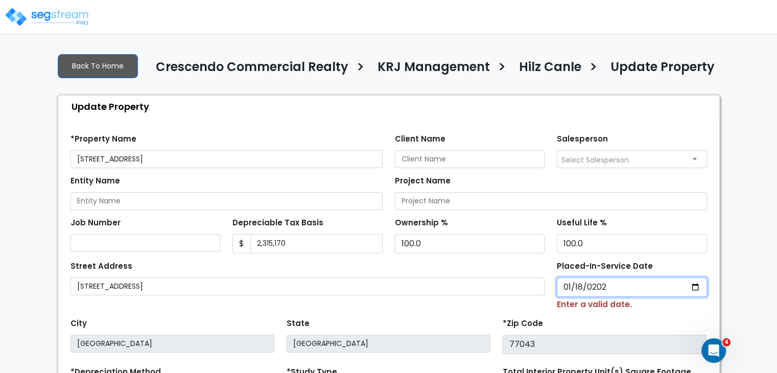
select select "2024"
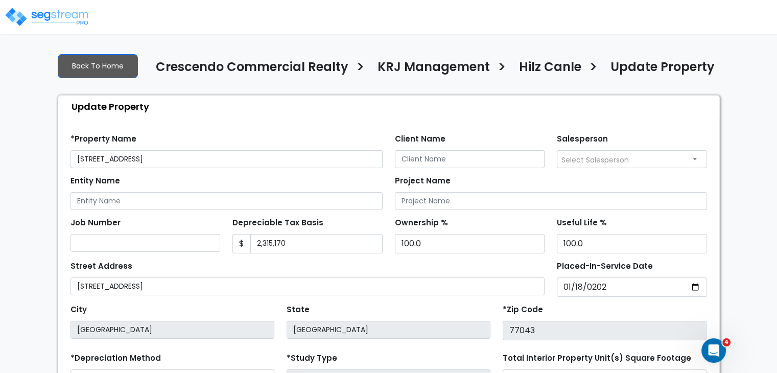
click at [558, 309] on div "*Zip Code 77043" at bounding box center [604, 321] width 204 height 38
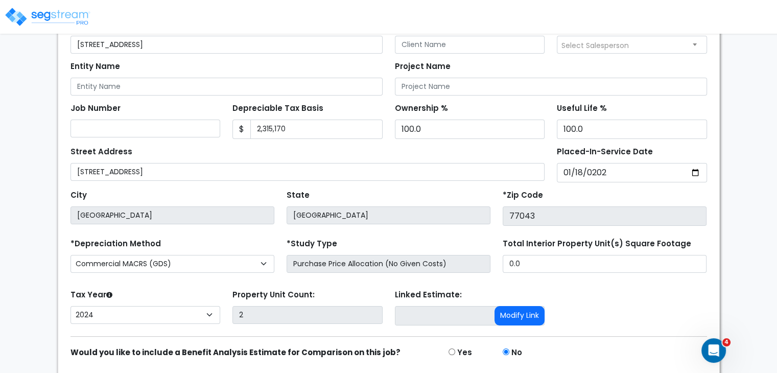
scroll to position [149, 0]
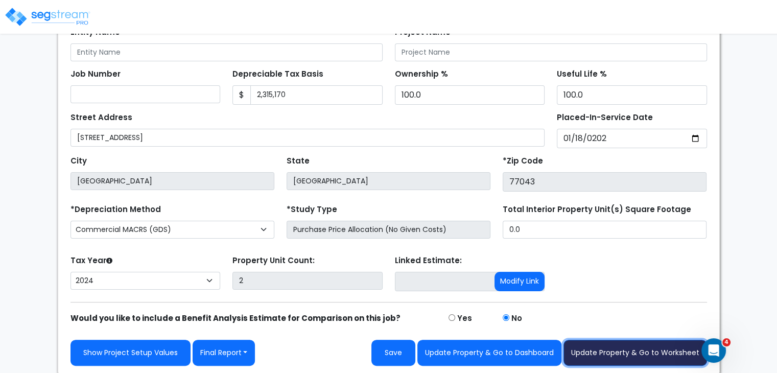
click at [647, 344] on button "Update Property & Go to Worksheet" at bounding box center [634, 353] width 143 height 26
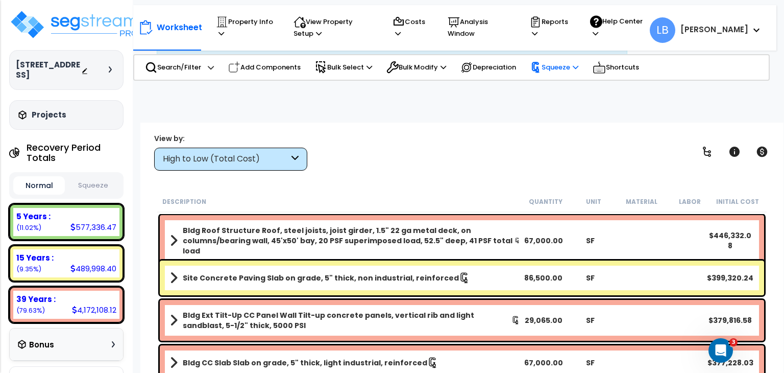
click at [553, 67] on p "Squeeze" at bounding box center [554, 67] width 48 height 11
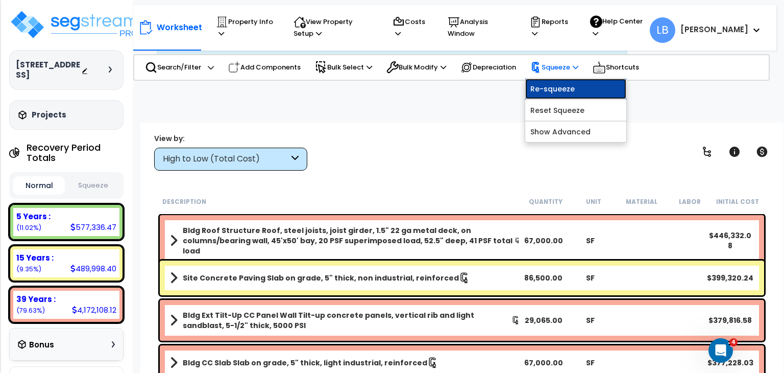
click at [563, 90] on link "Re-squeeze" at bounding box center [575, 89] width 101 height 20
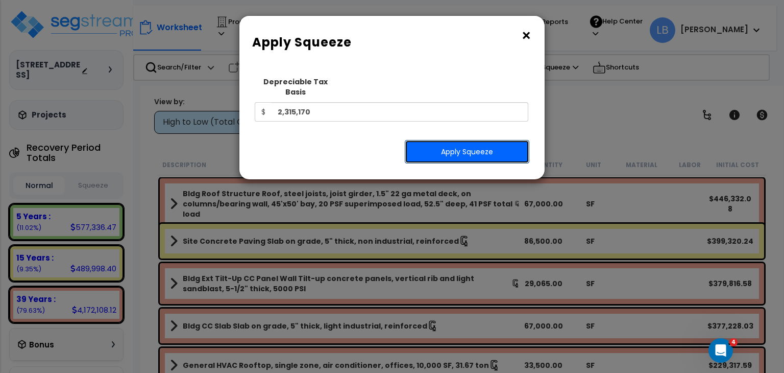
click at [445, 140] on button "Apply Squeeze" at bounding box center [467, 151] width 125 height 23
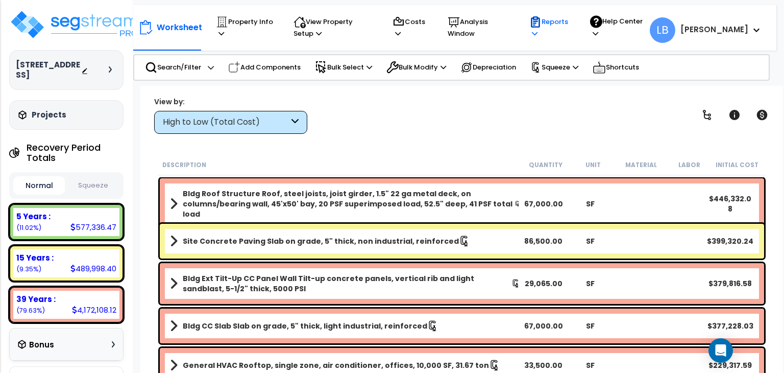
click at [571, 22] on p "Reports" at bounding box center [549, 27] width 41 height 23
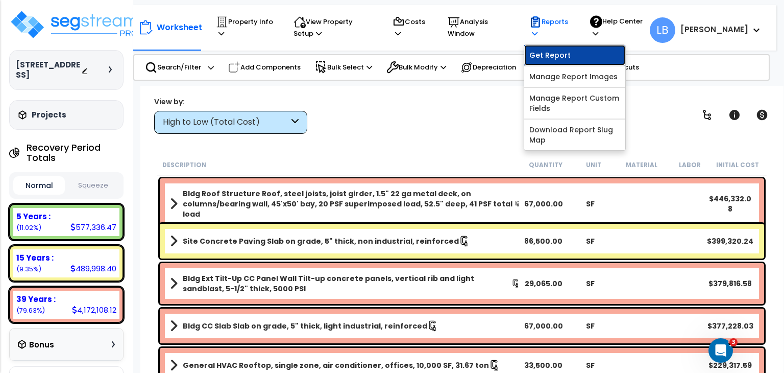
click at [590, 56] on link "Get Report" at bounding box center [574, 55] width 101 height 20
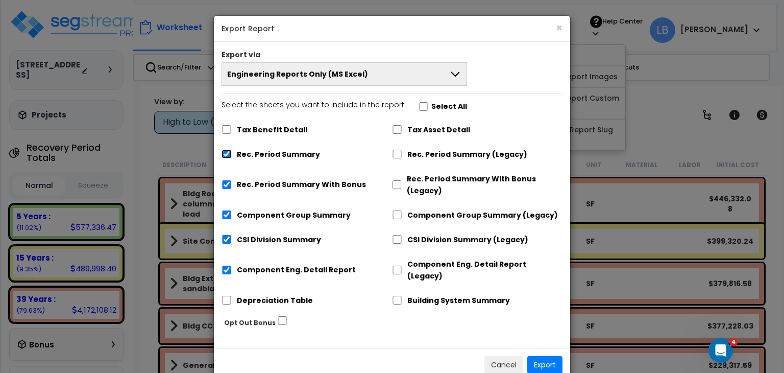
click at [224, 151] on input "Rec. Period Summary" at bounding box center [227, 154] width 10 height 9
checkbox input "false"
click at [226, 182] on input "Rec. Period Summary With Bonus" at bounding box center [227, 184] width 10 height 9
checkbox input "false"
click at [225, 213] on input "Component Group Summary" at bounding box center [227, 214] width 10 height 9
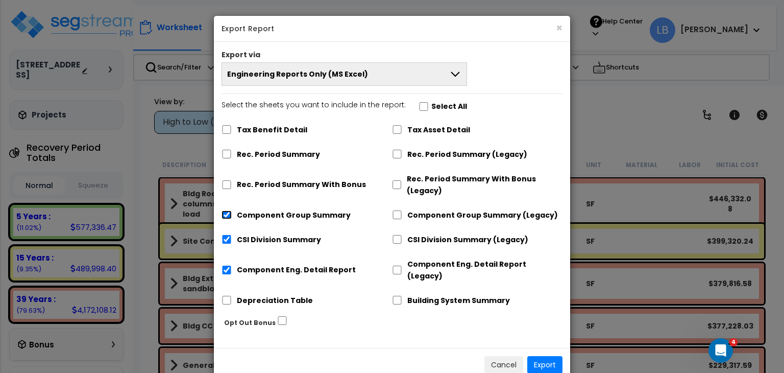
checkbox input "false"
click at [227, 242] on input "CSI Division Summary" at bounding box center [227, 239] width 10 height 9
checkbox input "false"
click at [229, 258] on div "Component Eng. Detail Report" at bounding box center [307, 268] width 171 height 31
click at [228, 265] on input "Component Eng. Detail Report" at bounding box center [227, 269] width 10 height 9
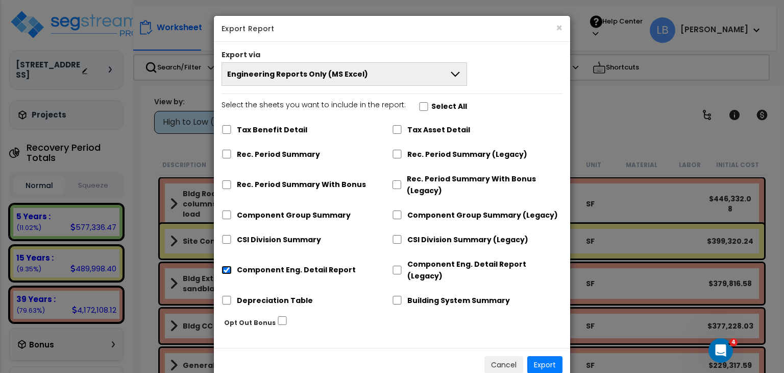
checkbox input "false"
click at [397, 152] on input "Rec. Period Summary (Legacy)" at bounding box center [397, 154] width 10 height 9
checkbox input "true"
click at [396, 215] on input "Component Group Summary (Legacy)" at bounding box center [397, 214] width 10 height 9
checkbox input "true"
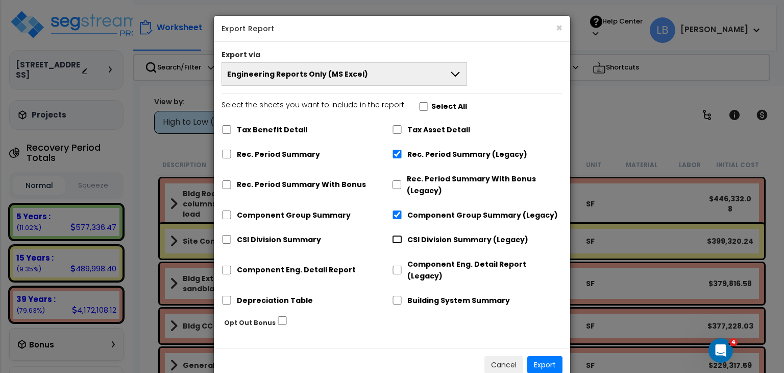
click at [396, 241] on input "CSI Division Summary (Legacy)" at bounding box center [397, 239] width 10 height 9
checkbox input "true"
click at [396, 265] on input "Component Eng. Detail Report (Legacy)" at bounding box center [397, 269] width 10 height 9
checkbox input "true"
click at [552, 356] on button "Export" at bounding box center [544, 364] width 35 height 17
